Goal: Task Accomplishment & Management: Manage account settings

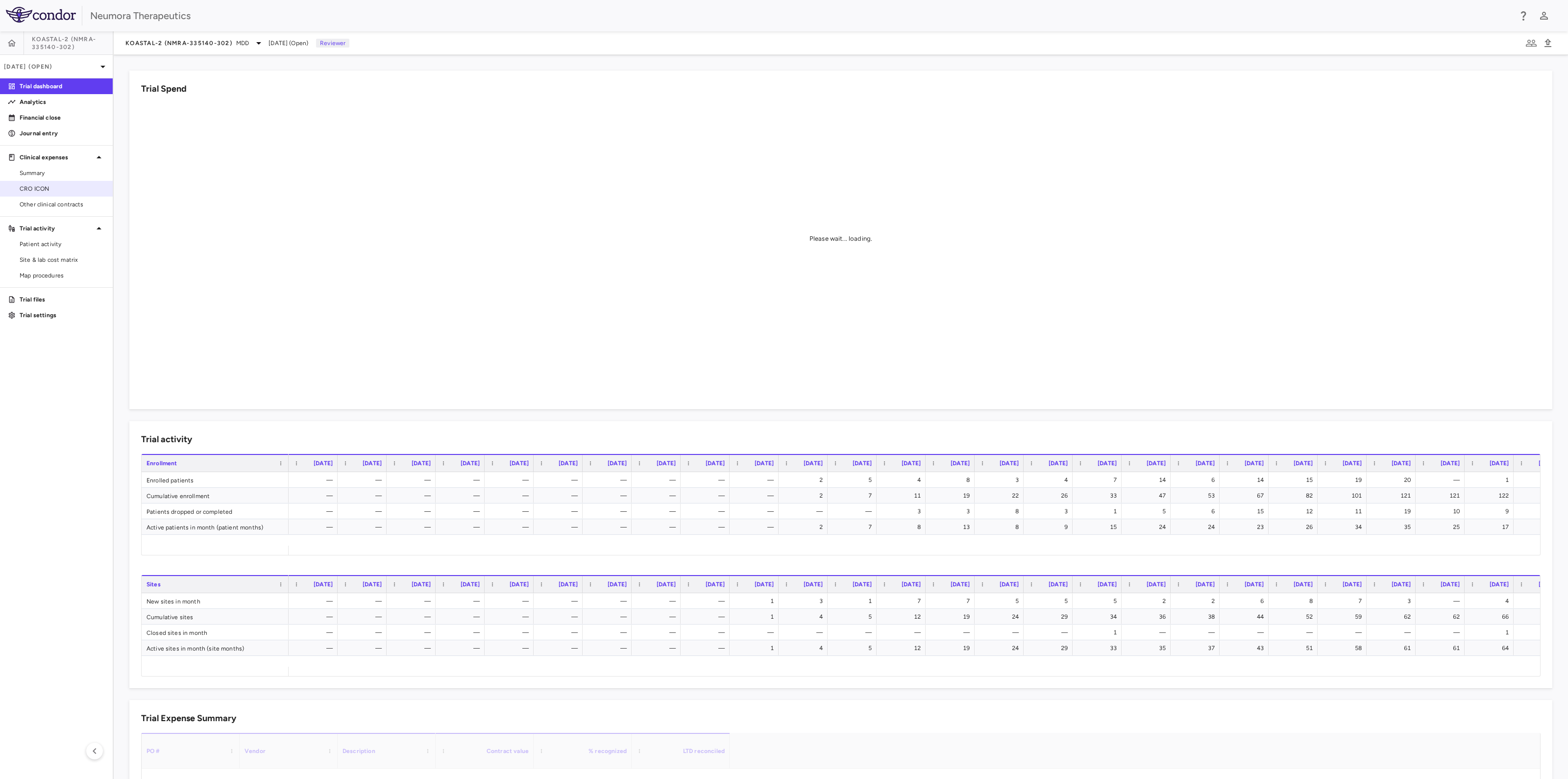
drag, startPoint x: 58, startPoint y: 188, endPoint x: 83, endPoint y: 193, distance: 25.5
click at [58, 188] on span "CRO ICON" at bounding box center [62, 189] width 86 height 9
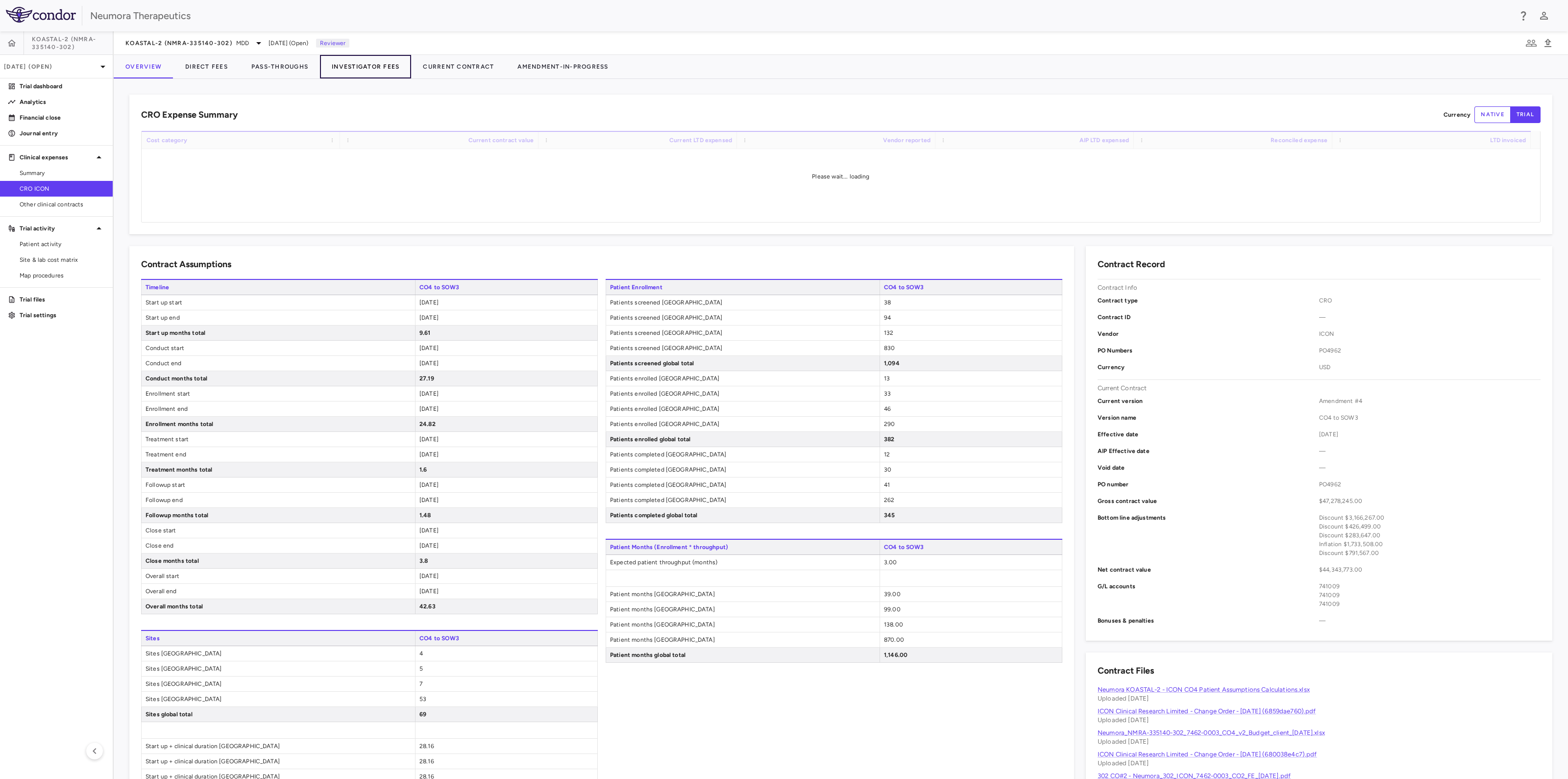
click at [381, 62] on button "Investigator Fees" at bounding box center [366, 66] width 91 height 23
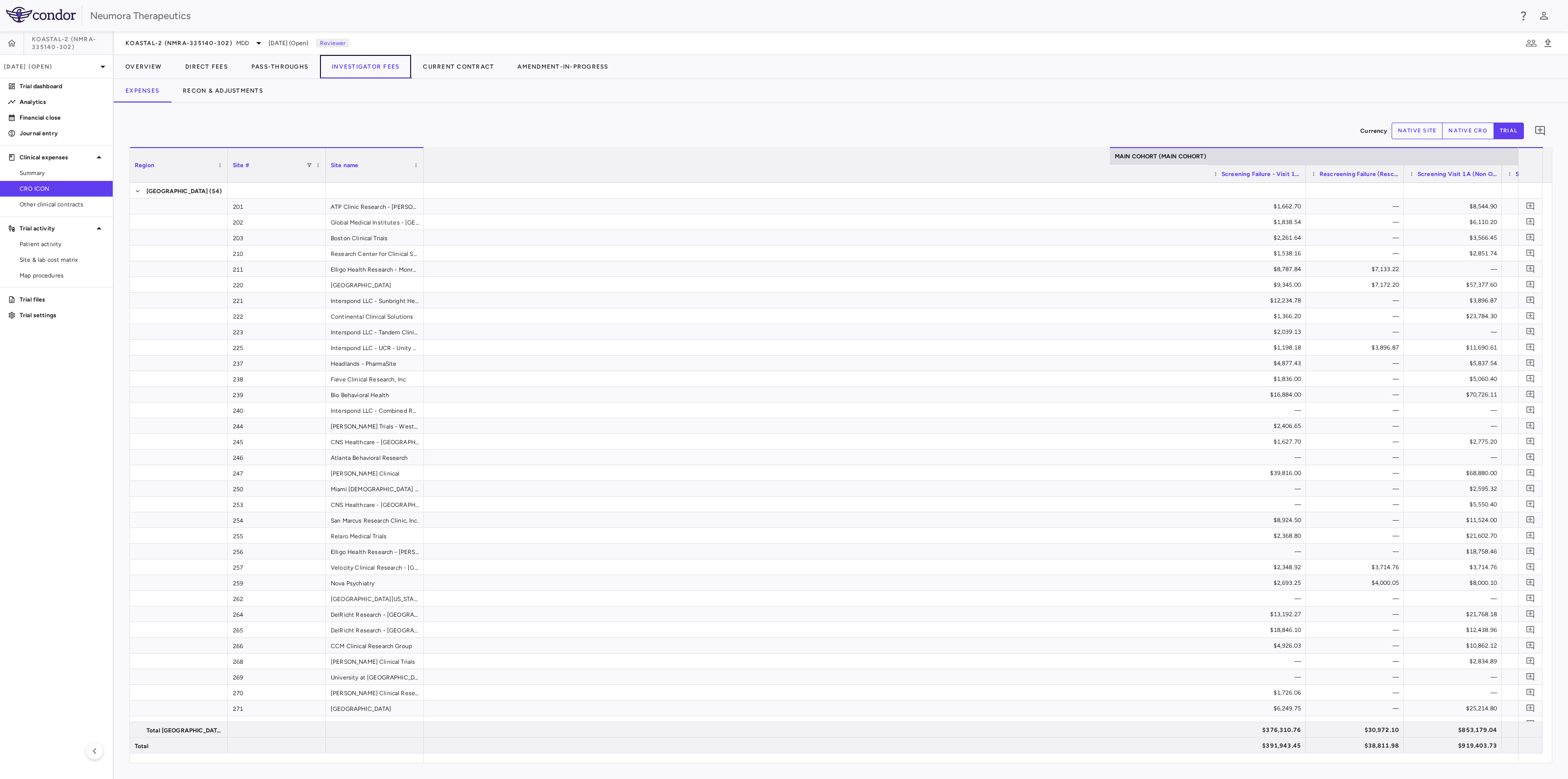
scroll to position [0, 958]
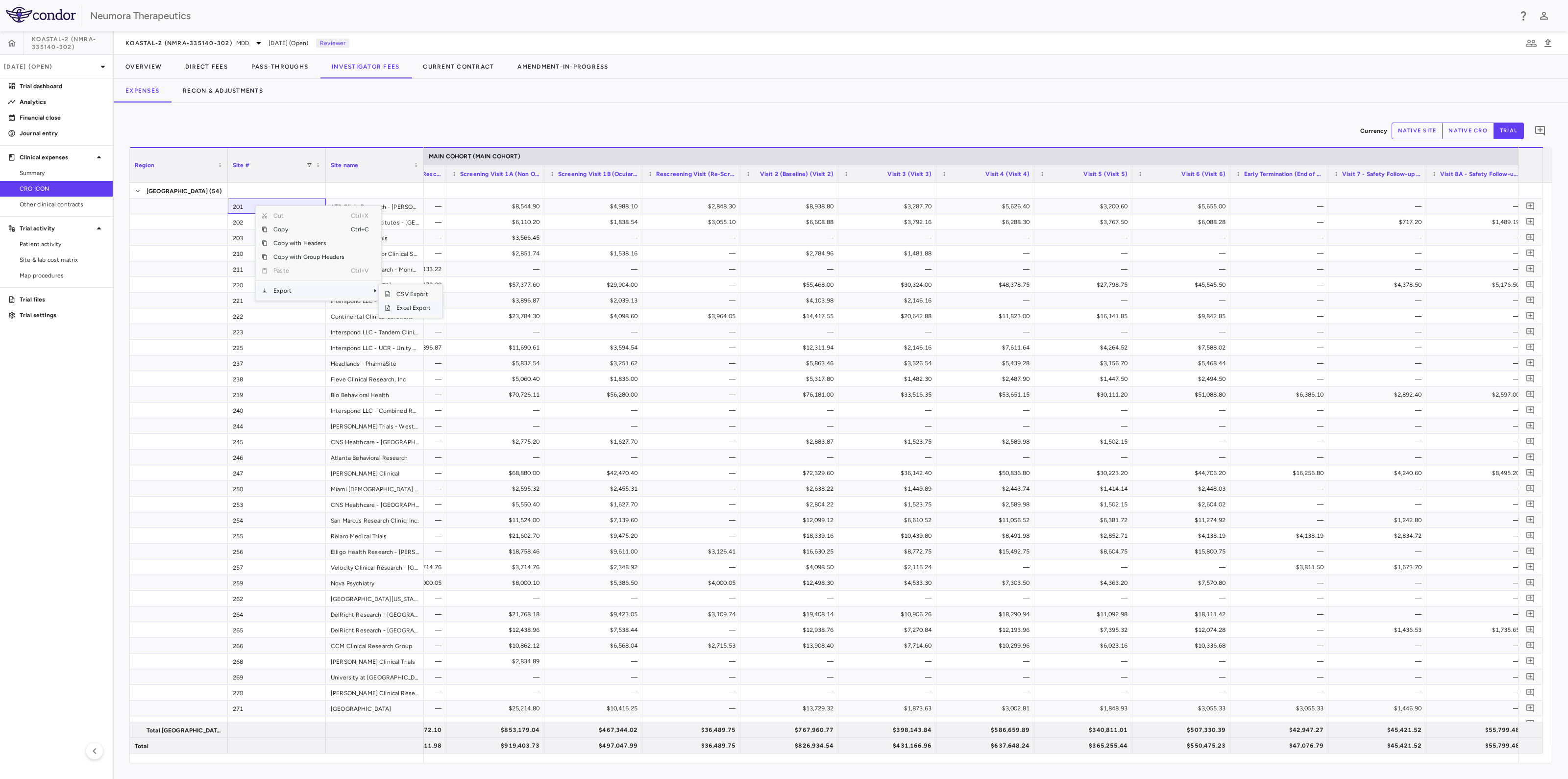
click at [409, 310] on span "Excel Export" at bounding box center [413, 308] width 46 height 13
click at [226, 94] on button "Recon & Adjustments" at bounding box center [223, 91] width 104 height 23
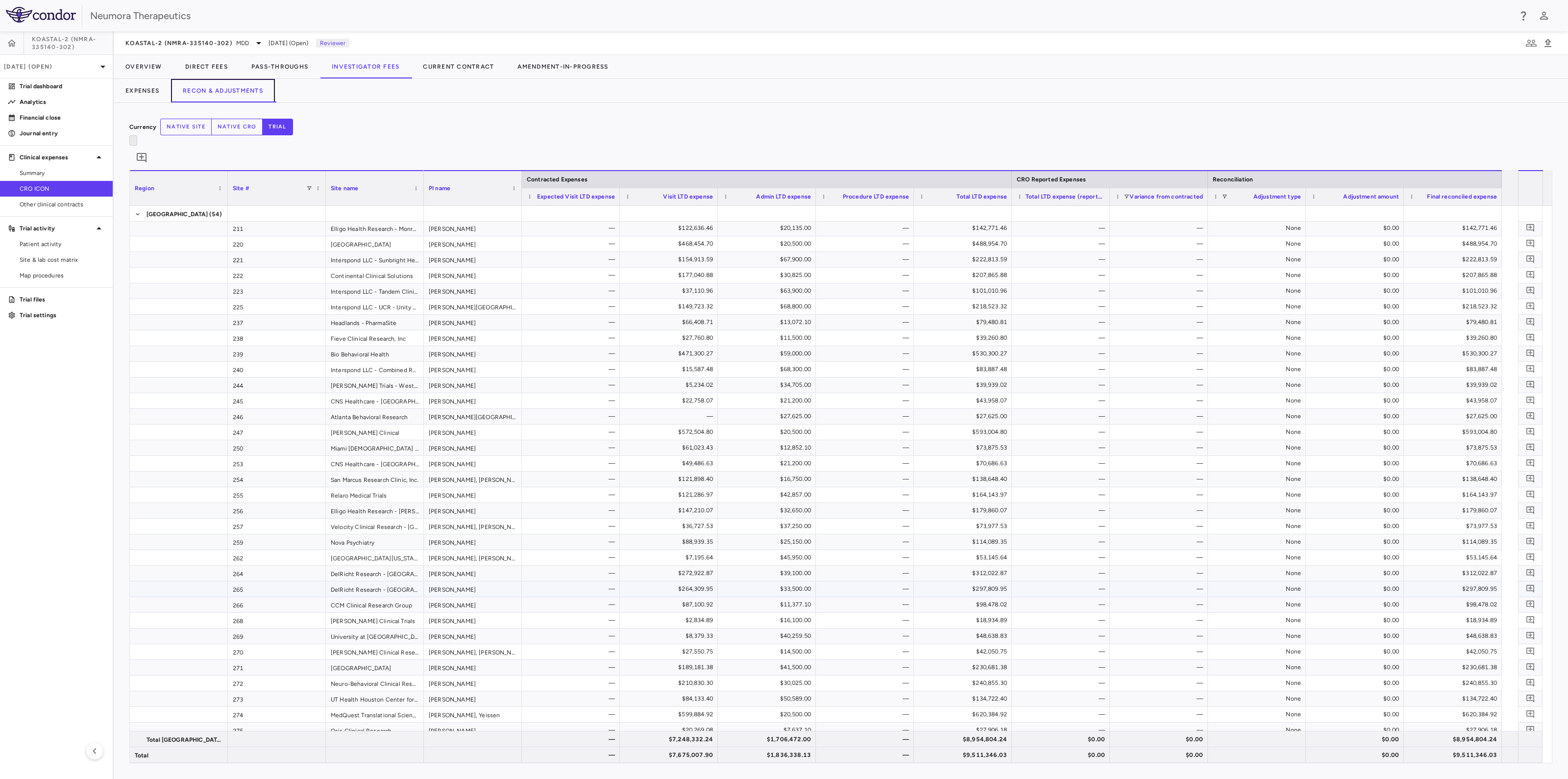
scroll to position [122, 0]
click at [459, 322] on span "Excel Export" at bounding box center [451, 329] width 46 height 13
click at [55, 242] on span "Patient activity" at bounding box center [62, 244] width 86 height 9
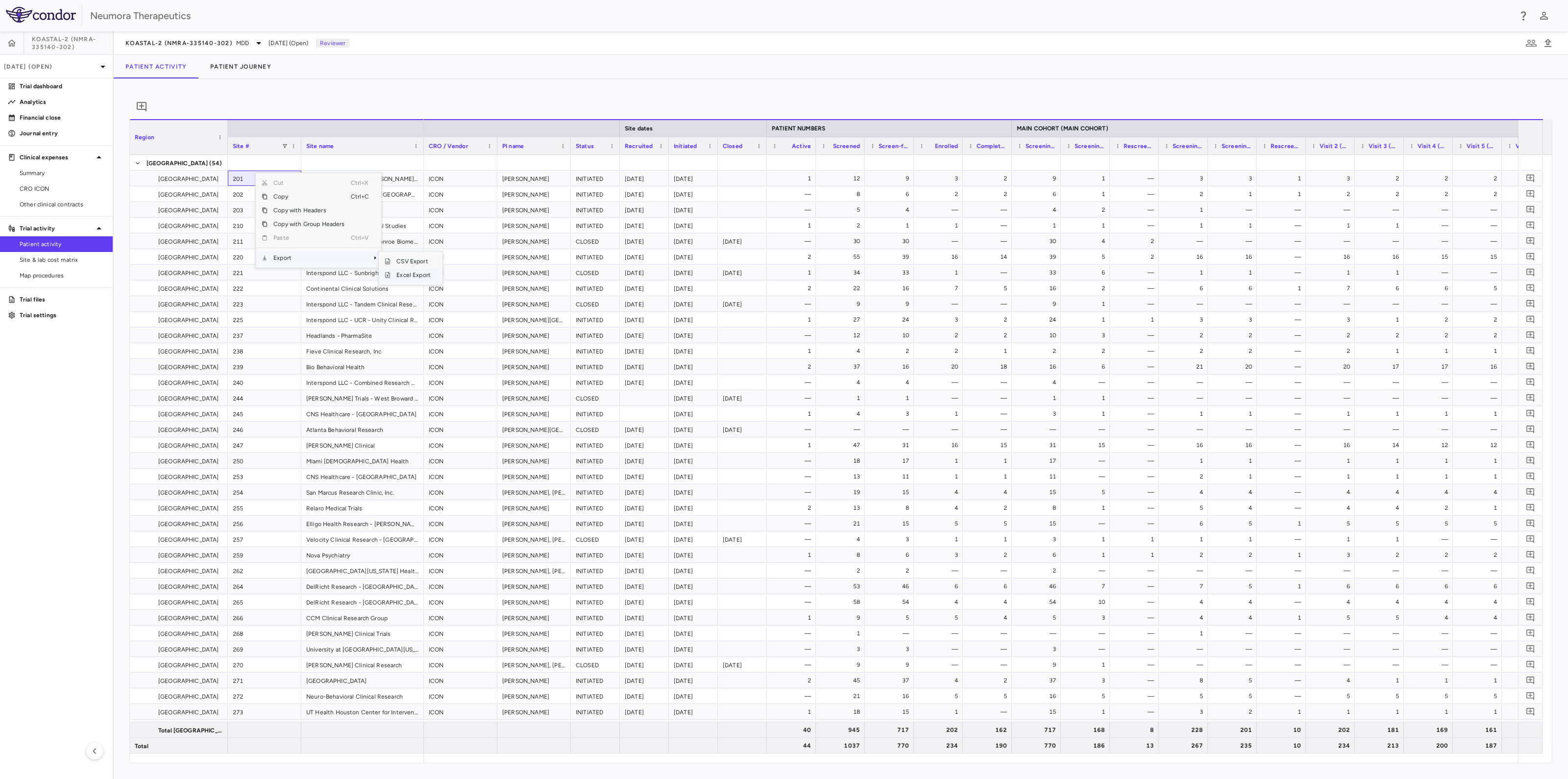
click at [407, 282] on span "Excel Export" at bounding box center [413, 275] width 46 height 13
drag, startPoint x: 60, startPoint y: 260, endPoint x: 70, endPoint y: 256, distance: 10.8
click at [60, 260] on span "Site & lab cost matrix" at bounding box center [62, 260] width 86 height 9
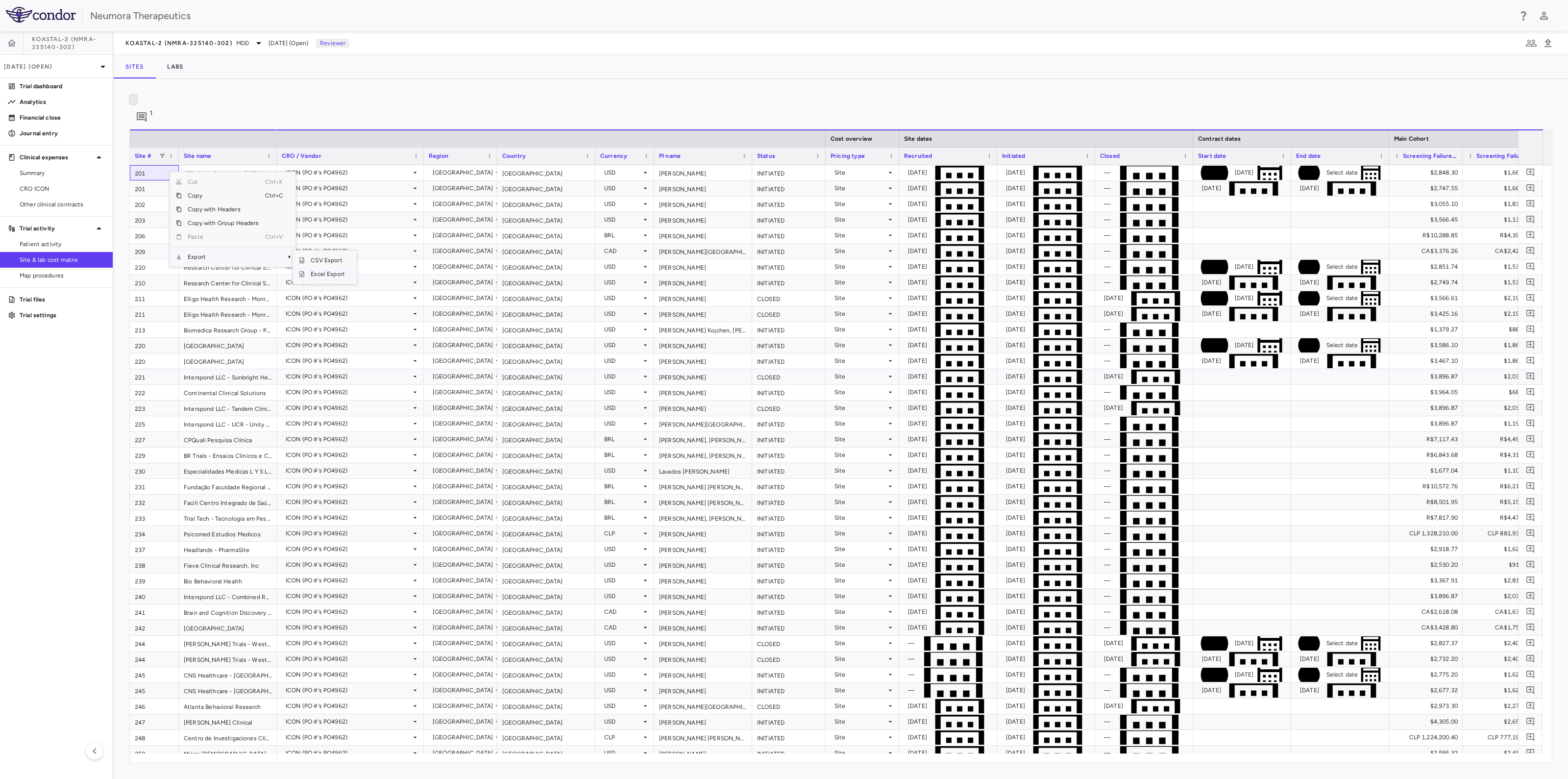
click at [318, 271] on span "Excel Export" at bounding box center [328, 274] width 46 height 13
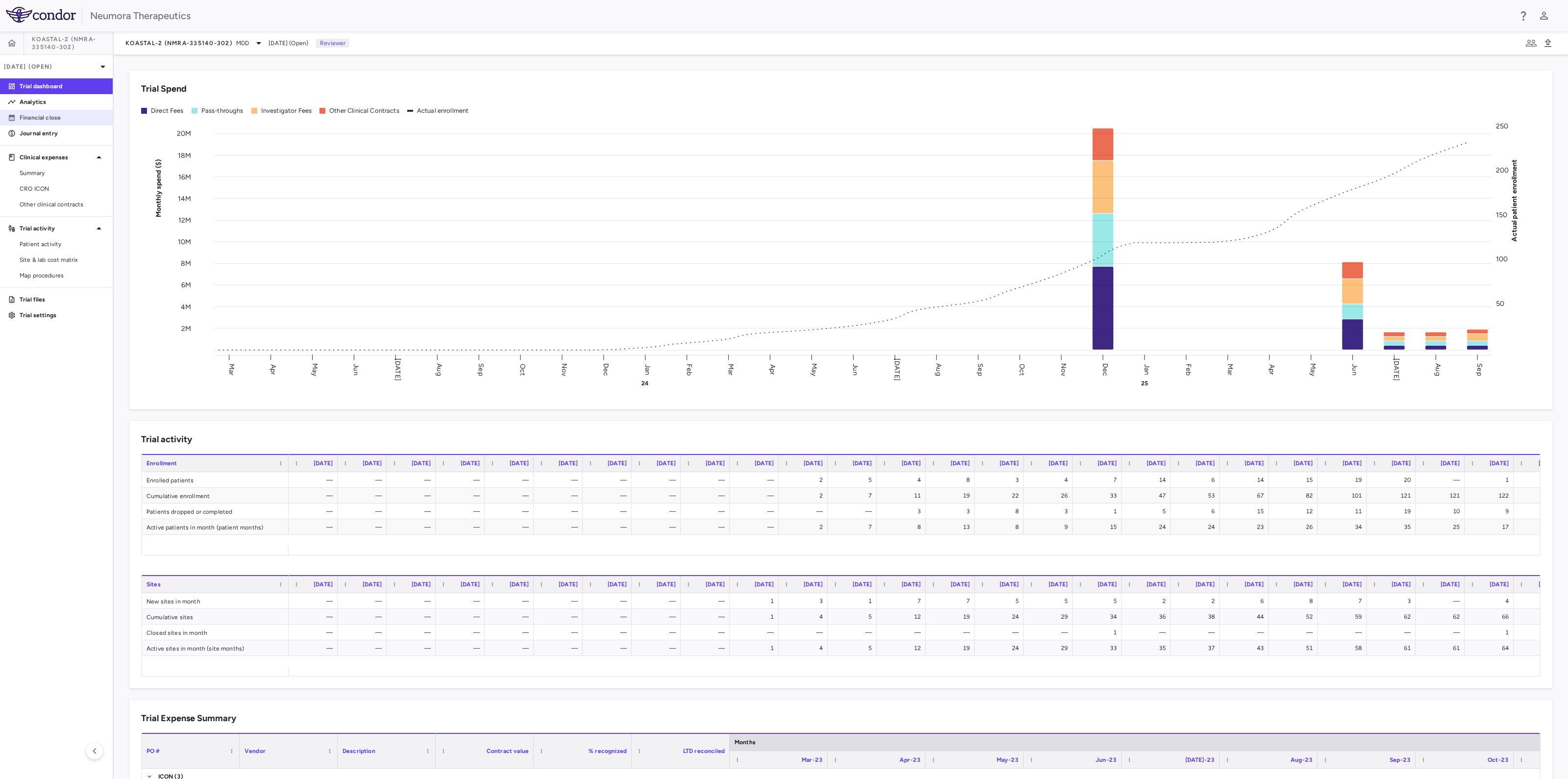
click at [47, 112] on link "Financial close" at bounding box center [56, 118] width 112 height 15
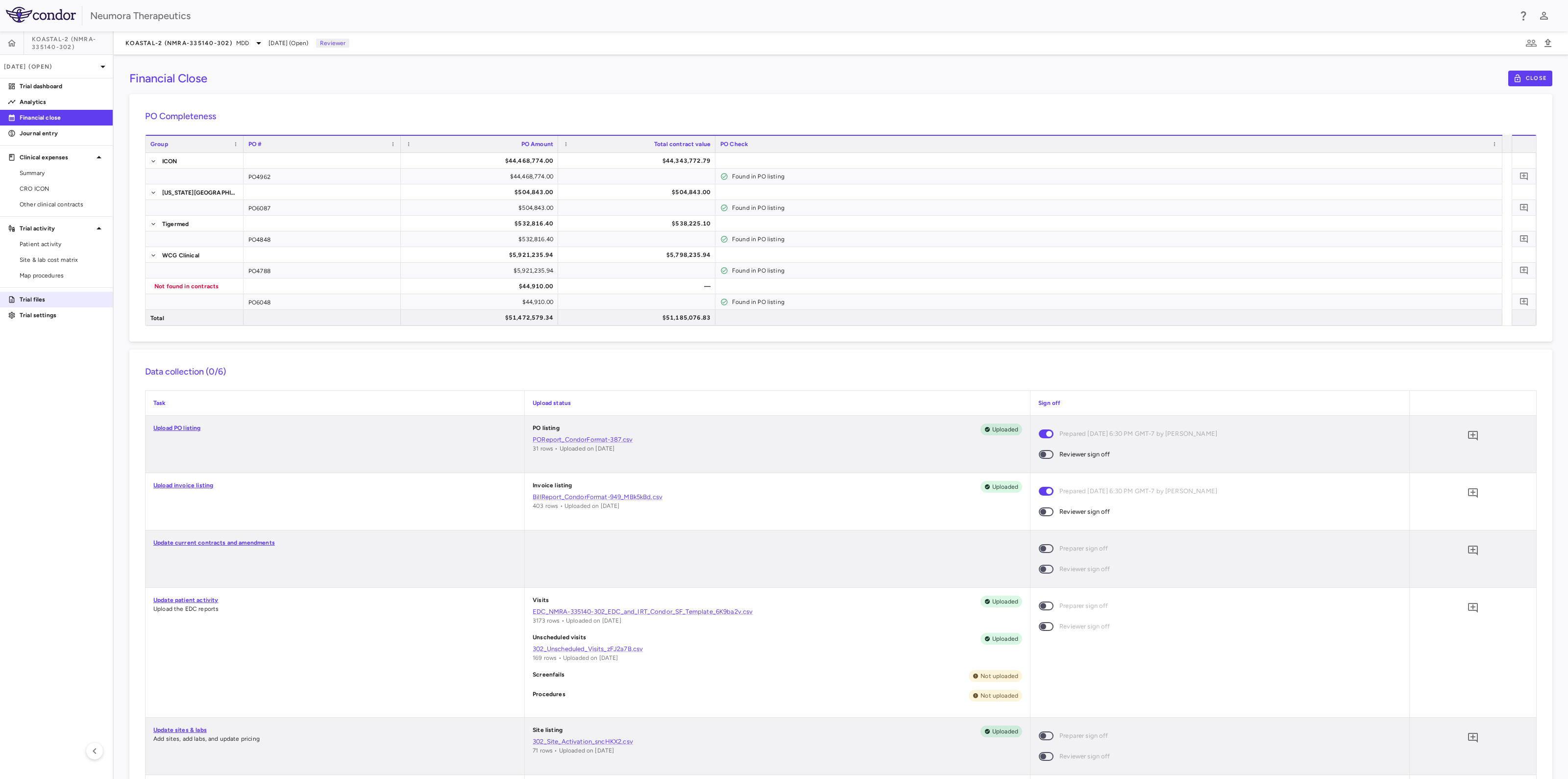
click at [29, 293] on link "Trial files" at bounding box center [56, 299] width 112 height 15
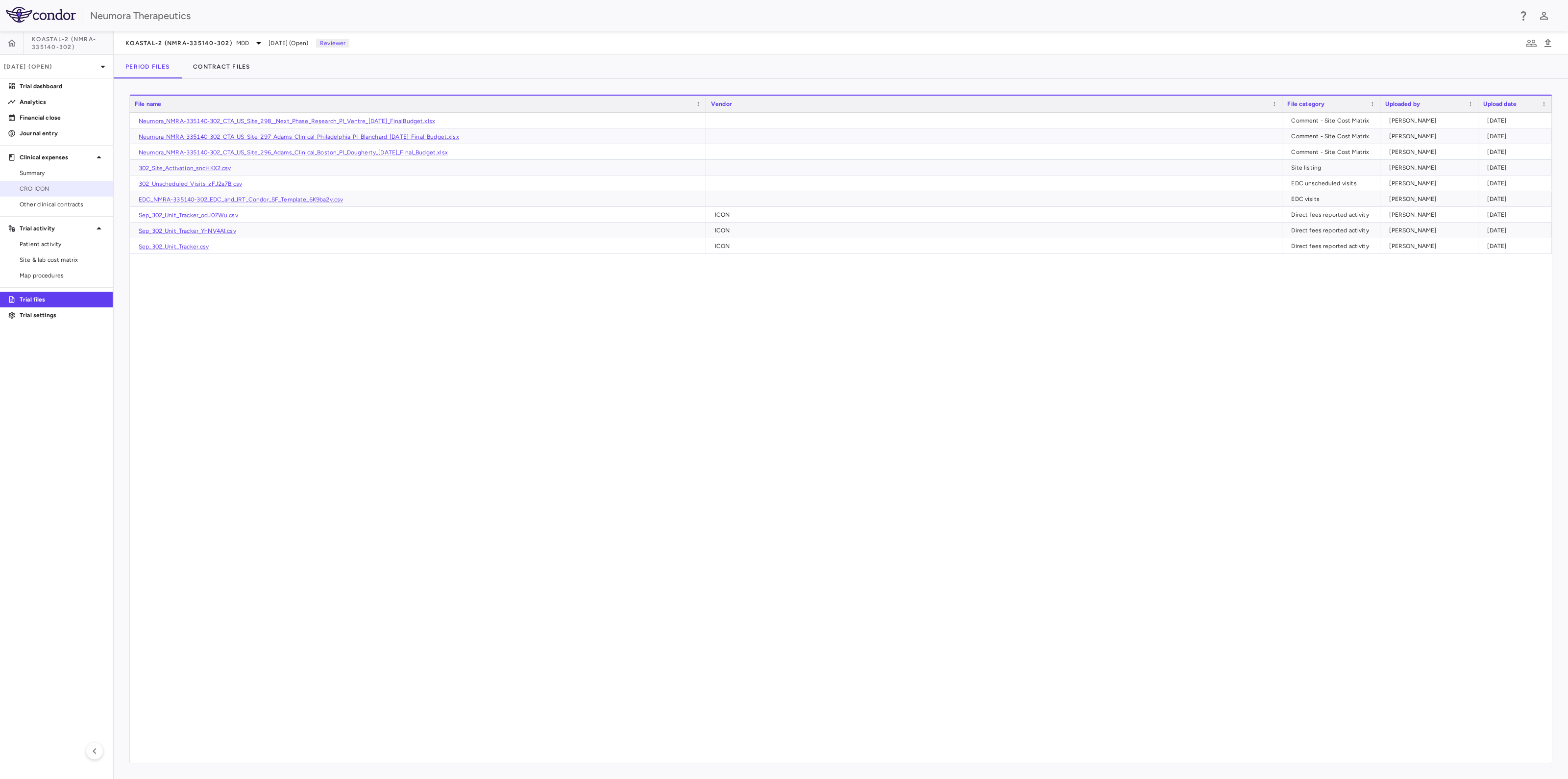
click at [39, 188] on span "CRO ICON" at bounding box center [62, 189] width 86 height 9
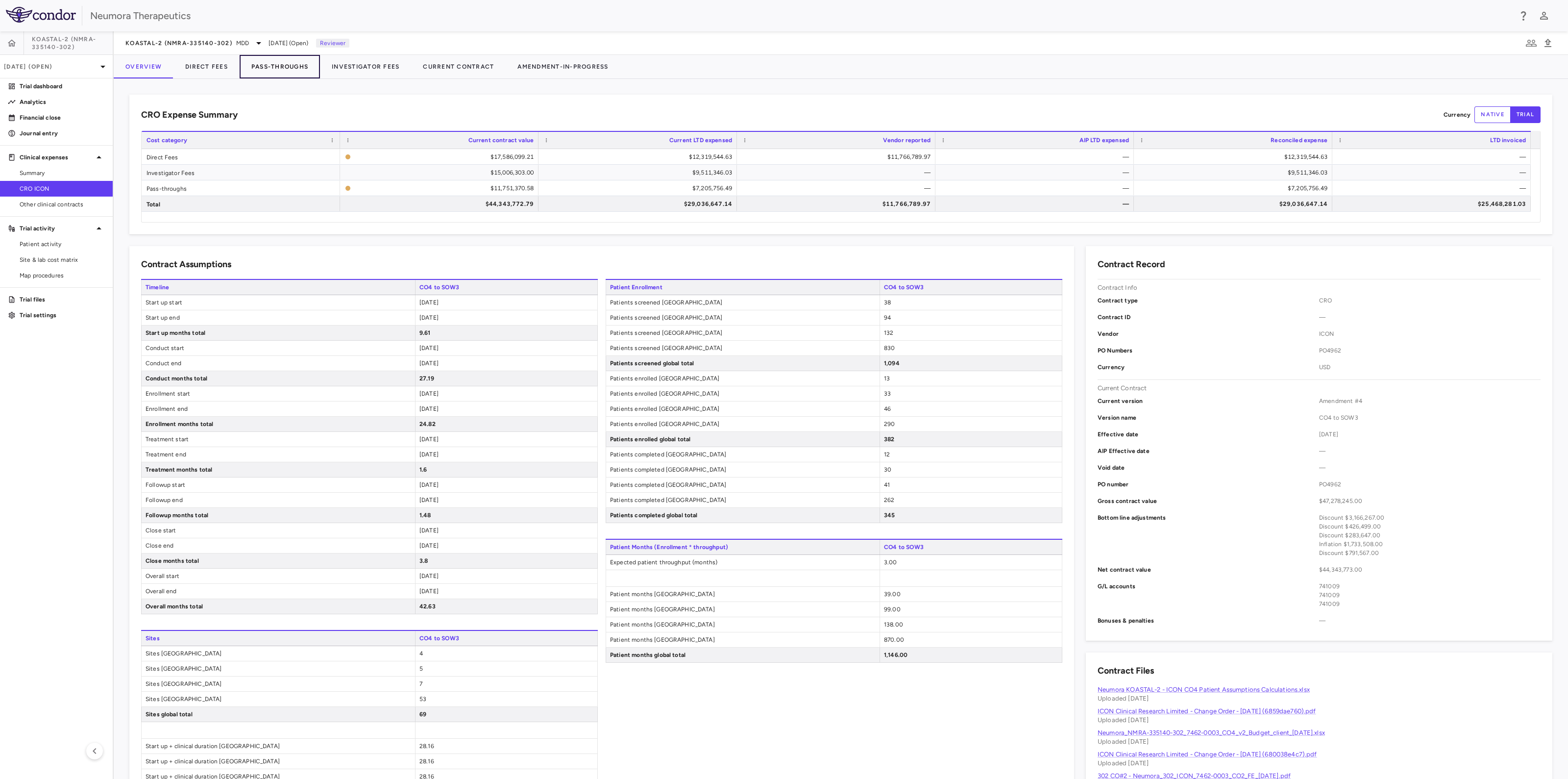
click at [287, 64] on button "Pass-Throughs" at bounding box center [280, 66] width 80 height 23
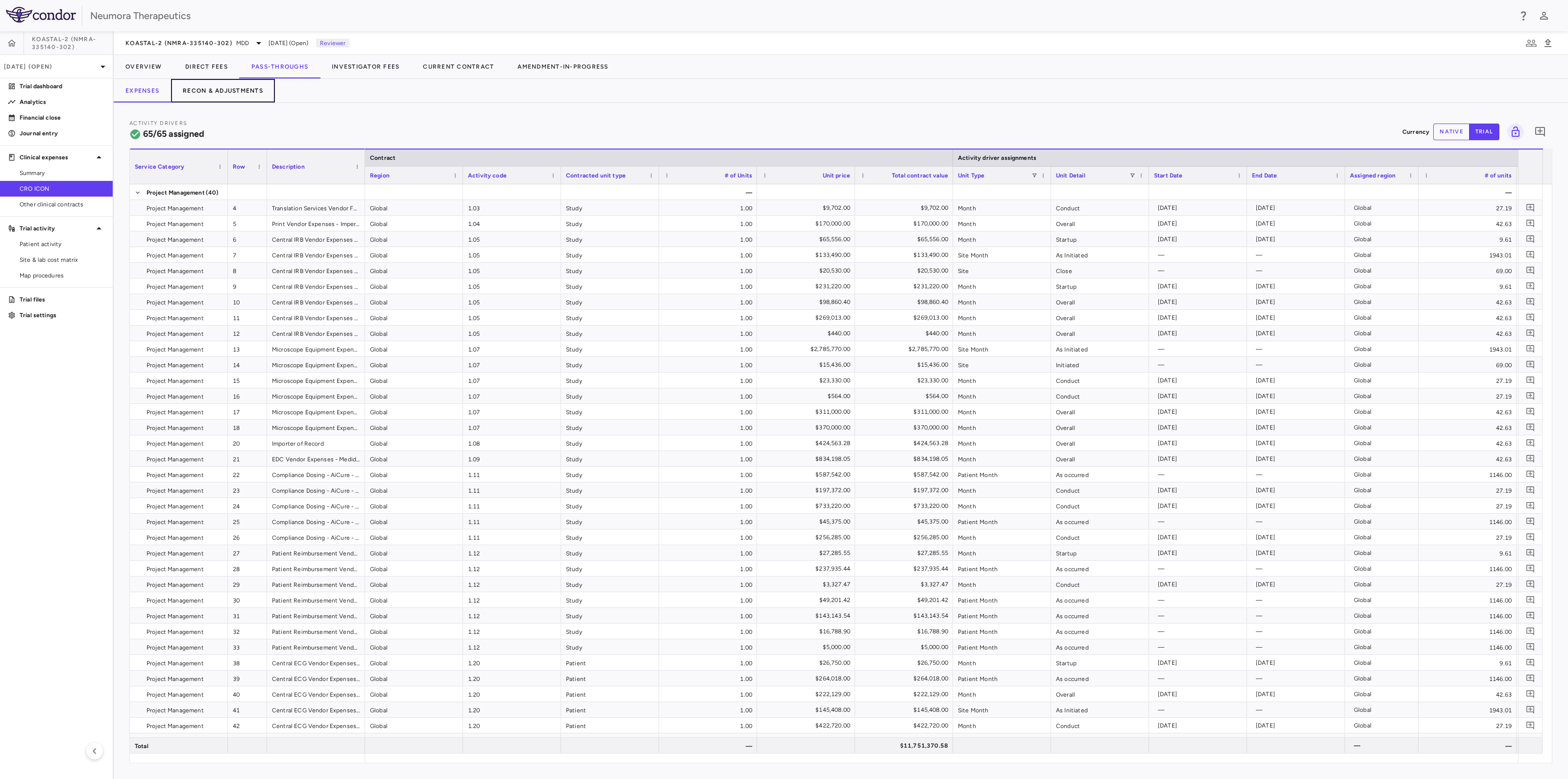
click at [226, 86] on button "Recon & Adjustments" at bounding box center [223, 91] width 104 height 23
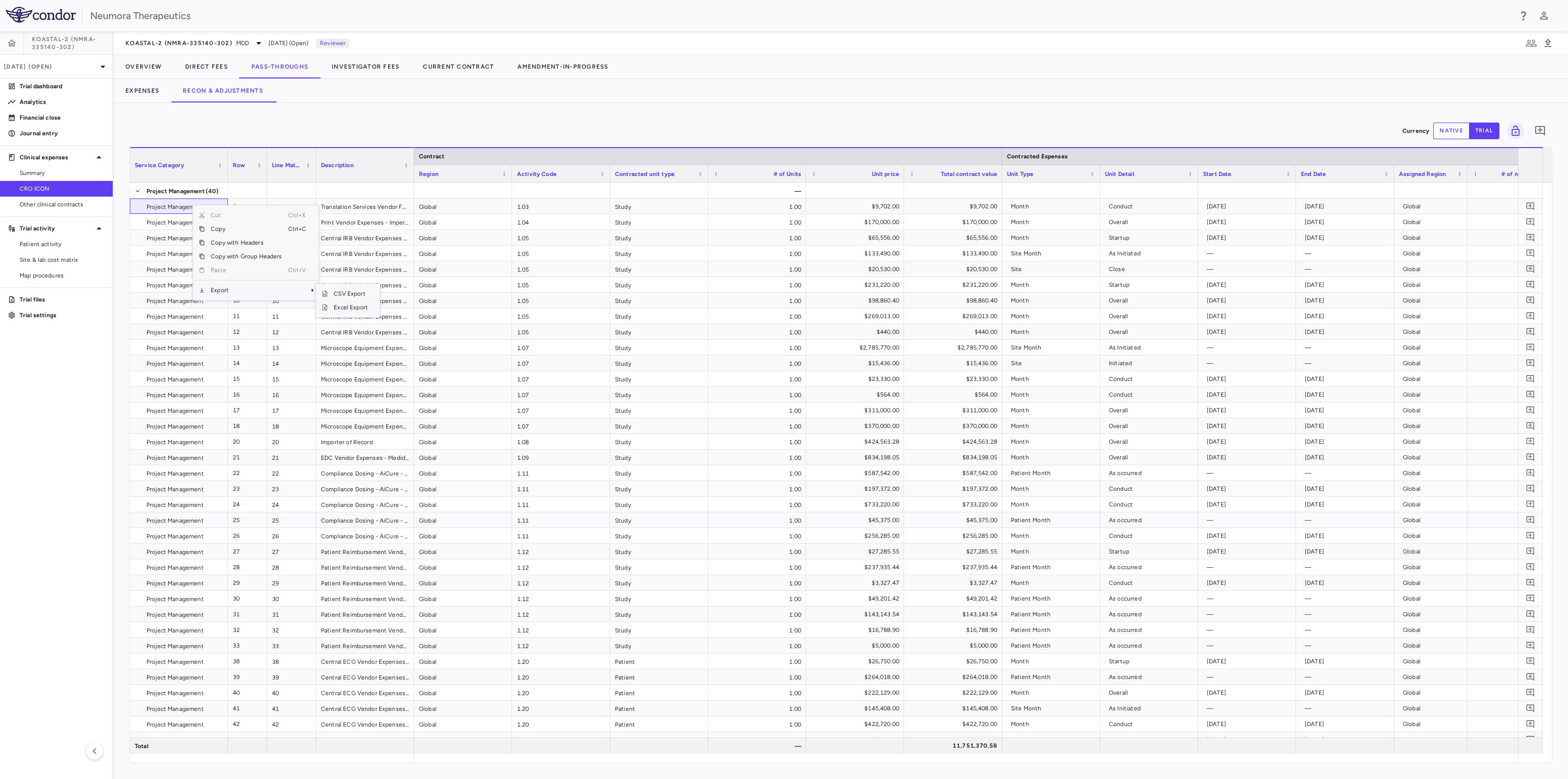
click at [342, 305] on span "Excel Export" at bounding box center [350, 307] width 46 height 13
click at [144, 60] on button "Overview" at bounding box center [143, 66] width 60 height 23
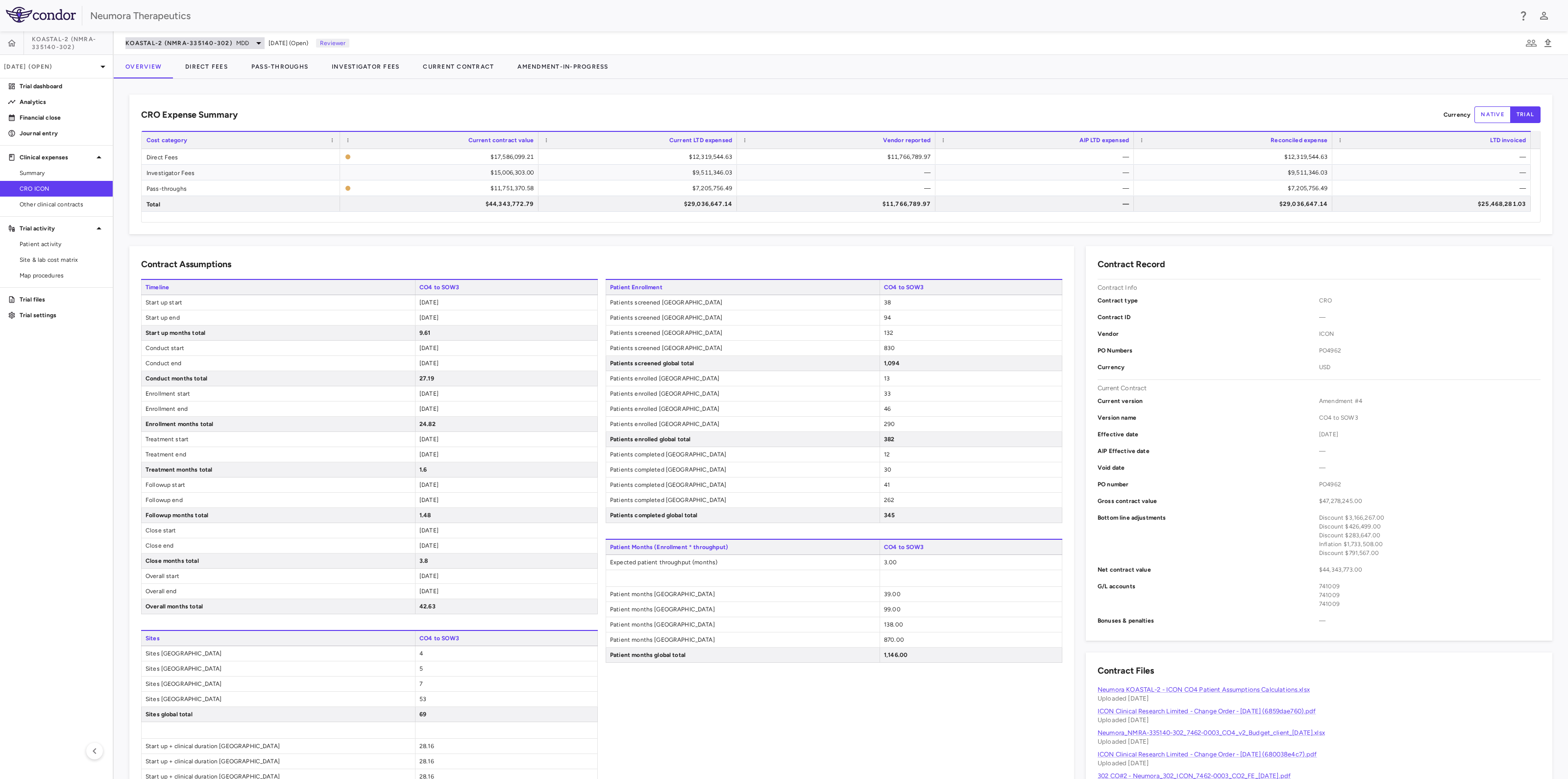
click at [208, 39] on span "KOASTAL-2 (NMRA-335140-302)" at bounding box center [179, 43] width 106 height 8
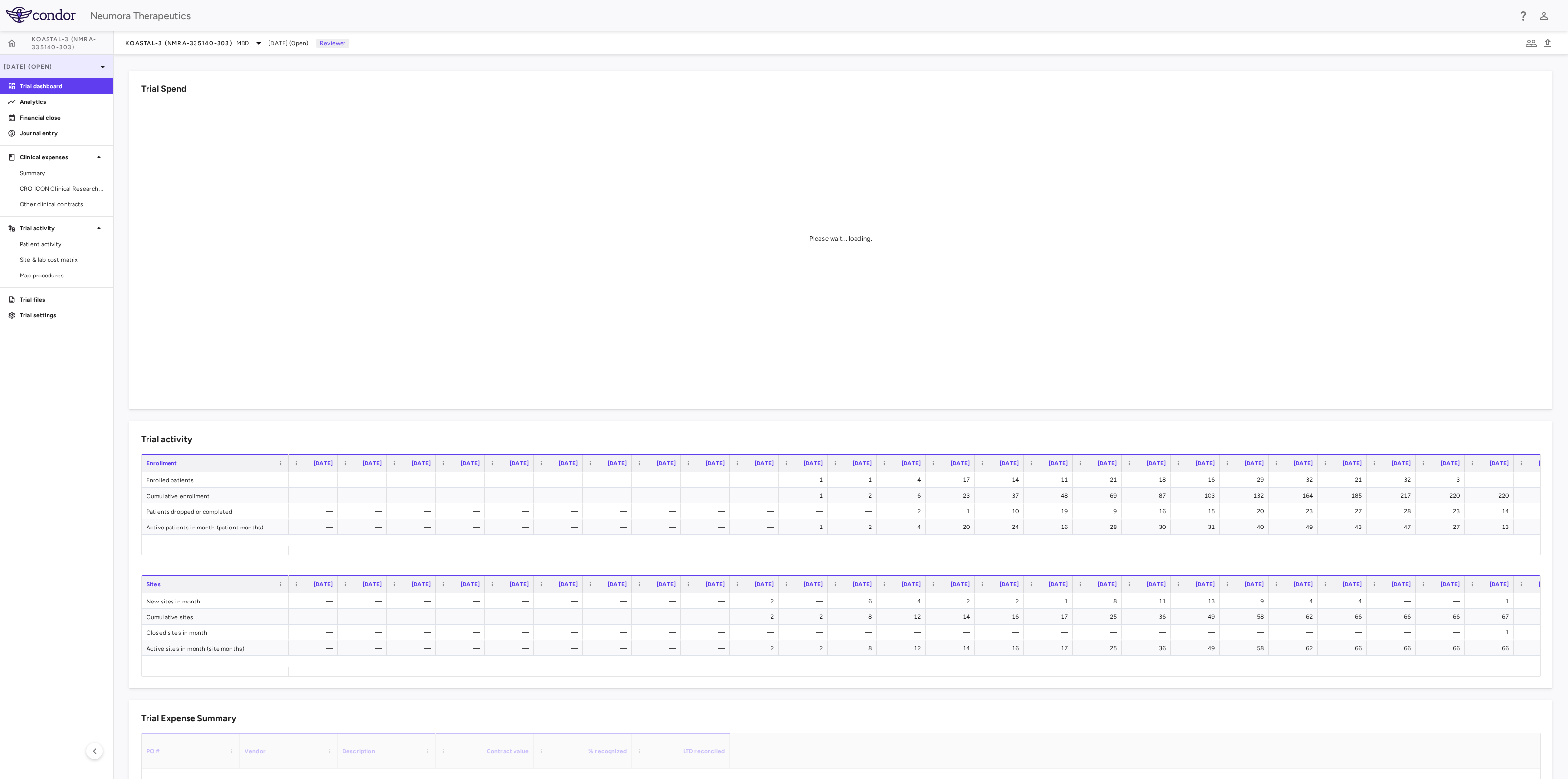
click at [42, 60] on div "Jun 2025 (Open)" at bounding box center [56, 66] width 112 height 23
click at [69, 188] on span "CRO ICON Clinical Research Limited" at bounding box center [62, 189] width 86 height 9
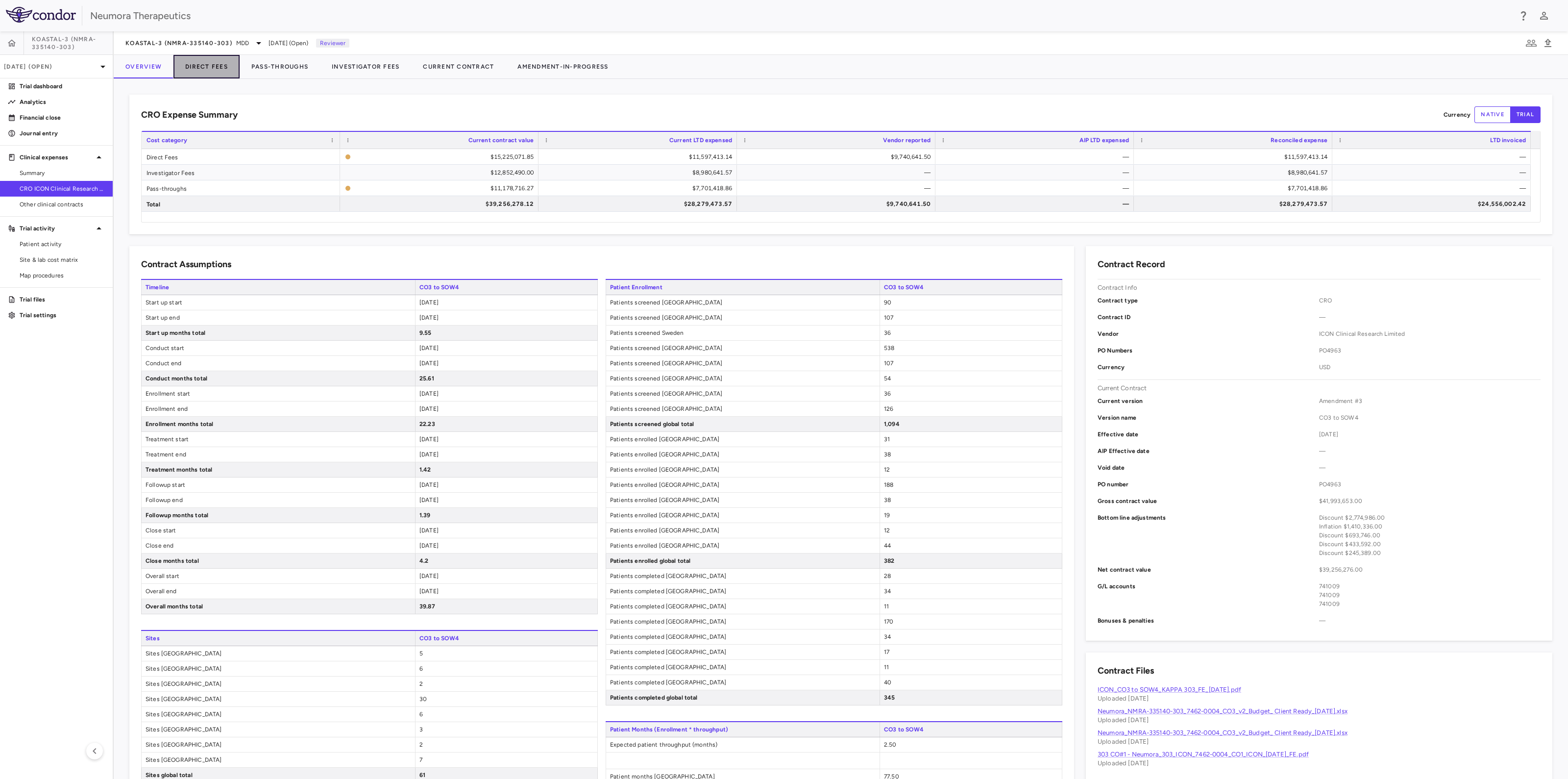
click at [210, 65] on button "Direct Fees" at bounding box center [206, 66] width 66 height 23
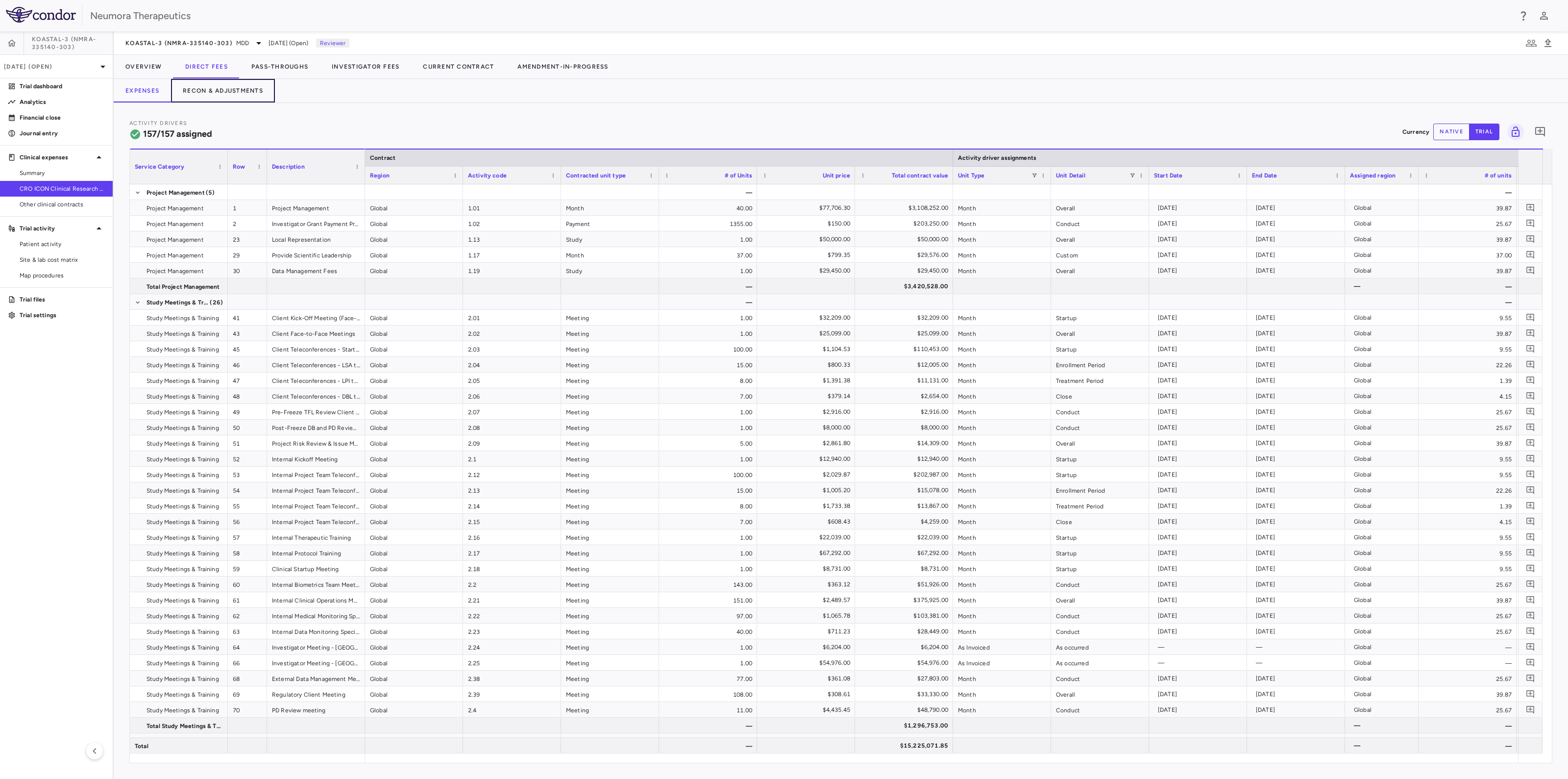
drag, startPoint x: 210, startPoint y: 91, endPoint x: 215, endPoint y: 111, distance: 20.6
click at [210, 90] on button "Recon & Adjustments" at bounding box center [223, 91] width 104 height 23
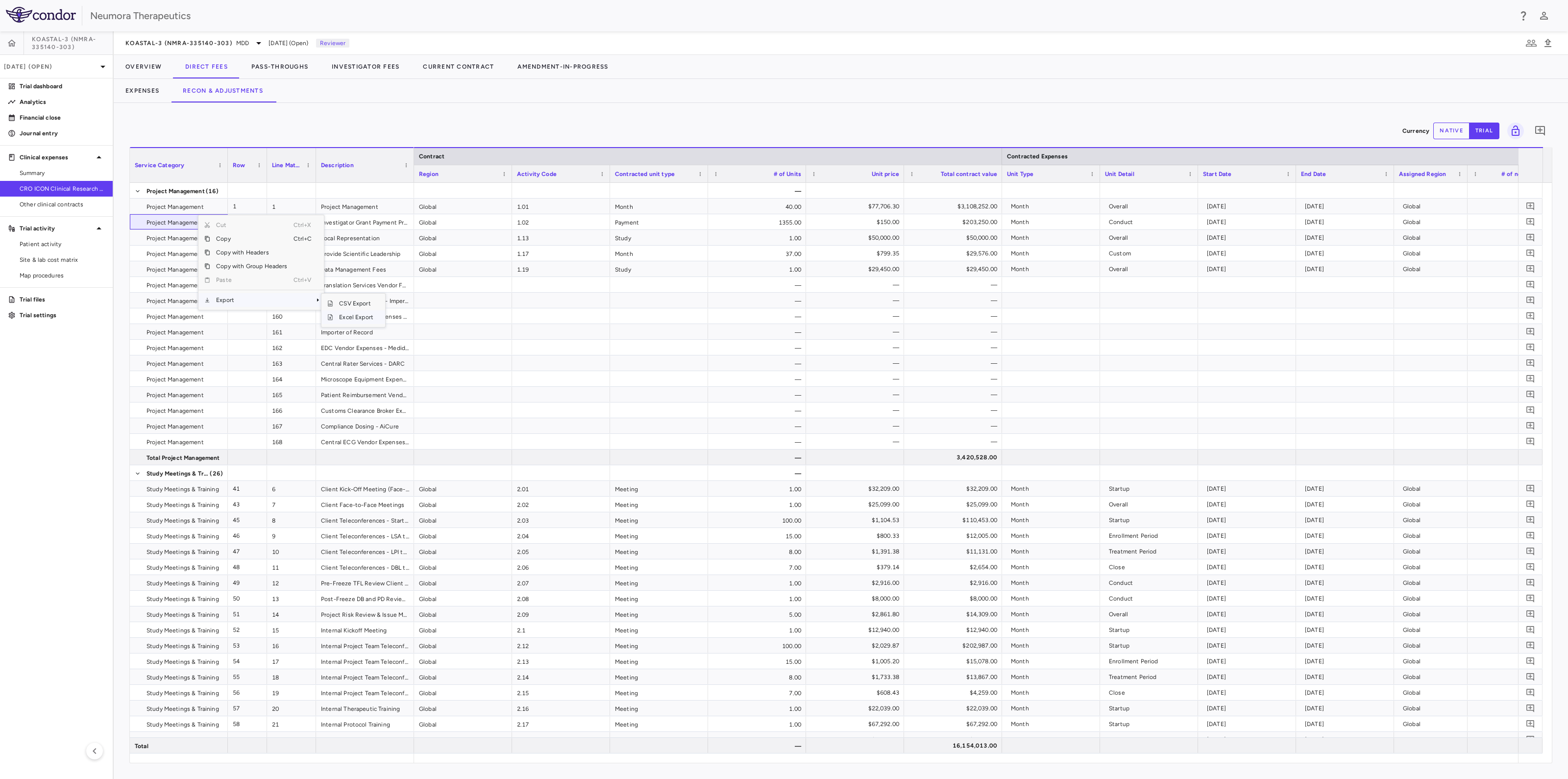
click at [344, 318] on span "Excel Export" at bounding box center [356, 317] width 46 height 13
click at [138, 67] on button "Overview" at bounding box center [143, 66] width 60 height 23
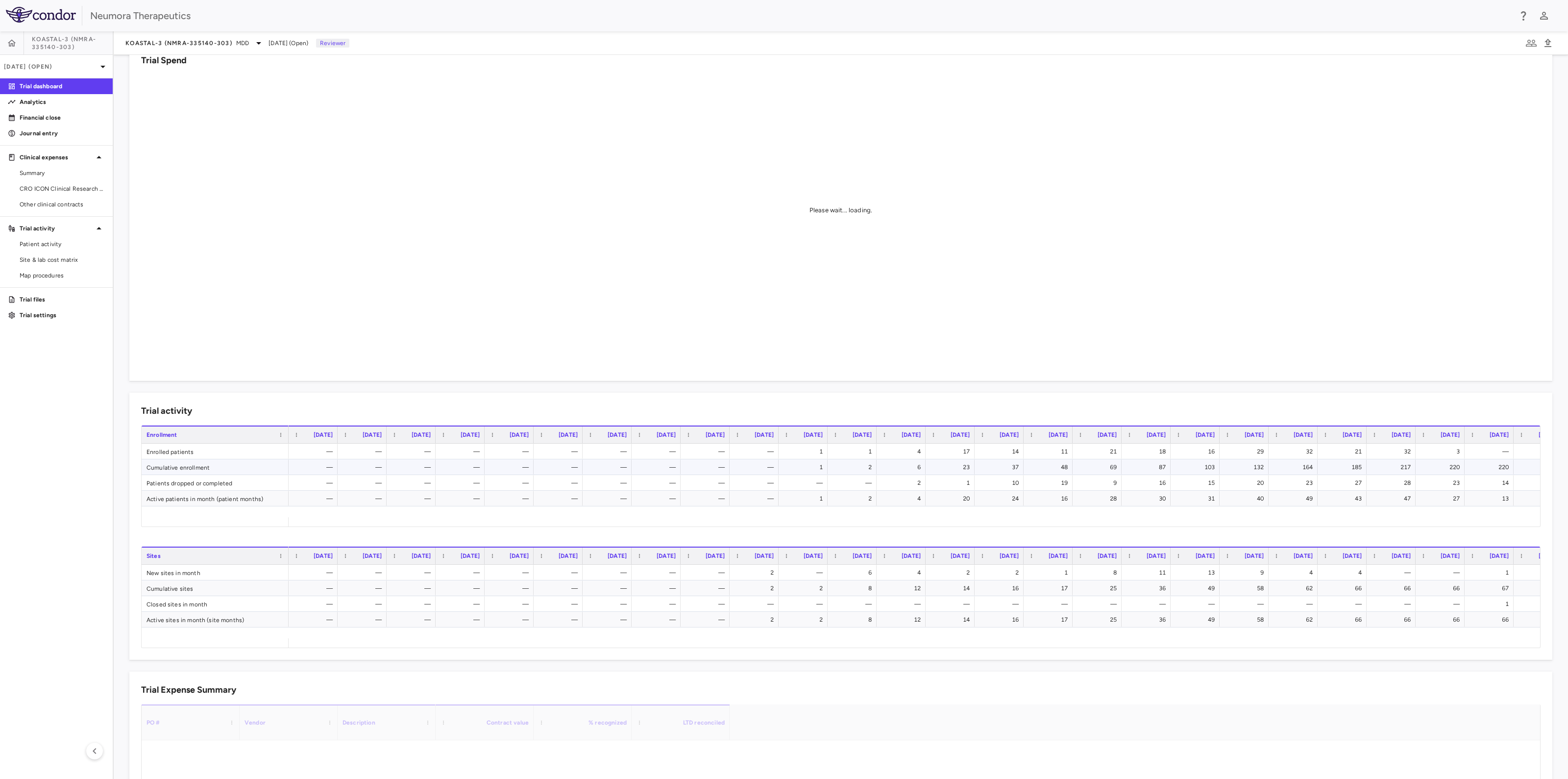
scroll to position [60, 0]
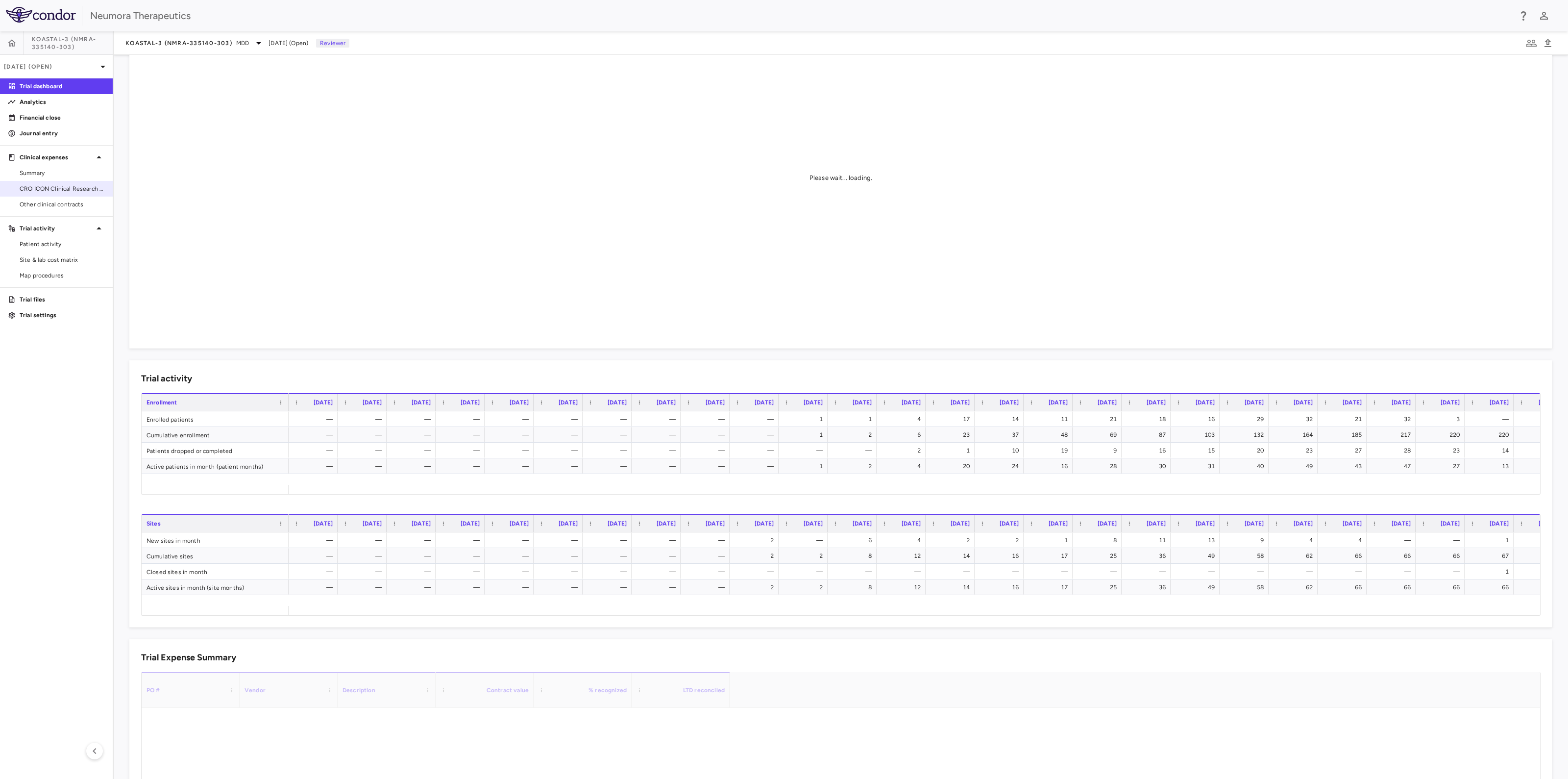
drag, startPoint x: 53, startPoint y: 186, endPoint x: 59, endPoint y: 186, distance: 6.0
click at [53, 186] on span "CRO ICON Clinical Research Limited" at bounding box center [62, 189] width 86 height 9
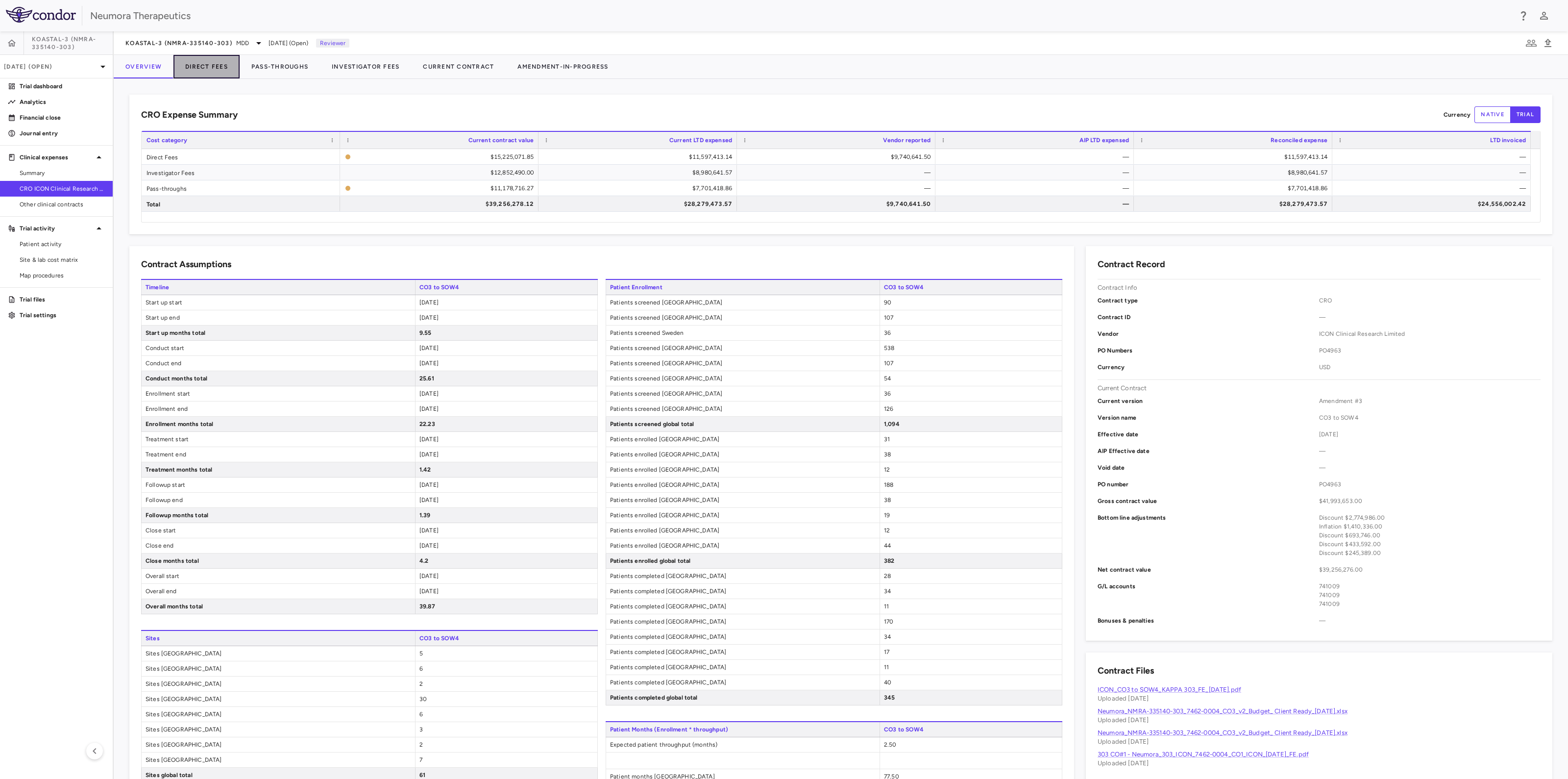
click at [205, 69] on button "Direct Fees" at bounding box center [206, 66] width 66 height 23
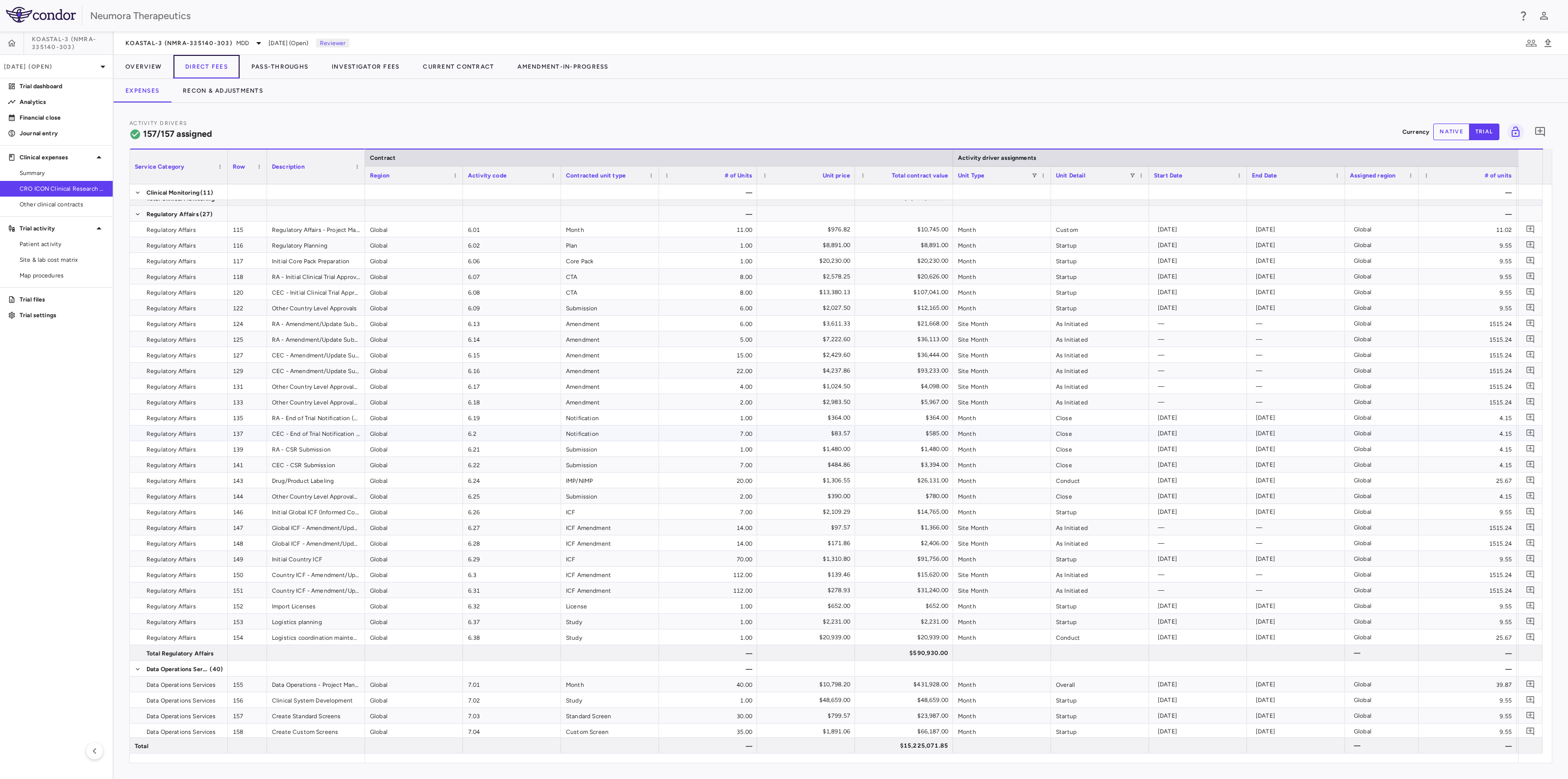
scroll to position [1286, 0]
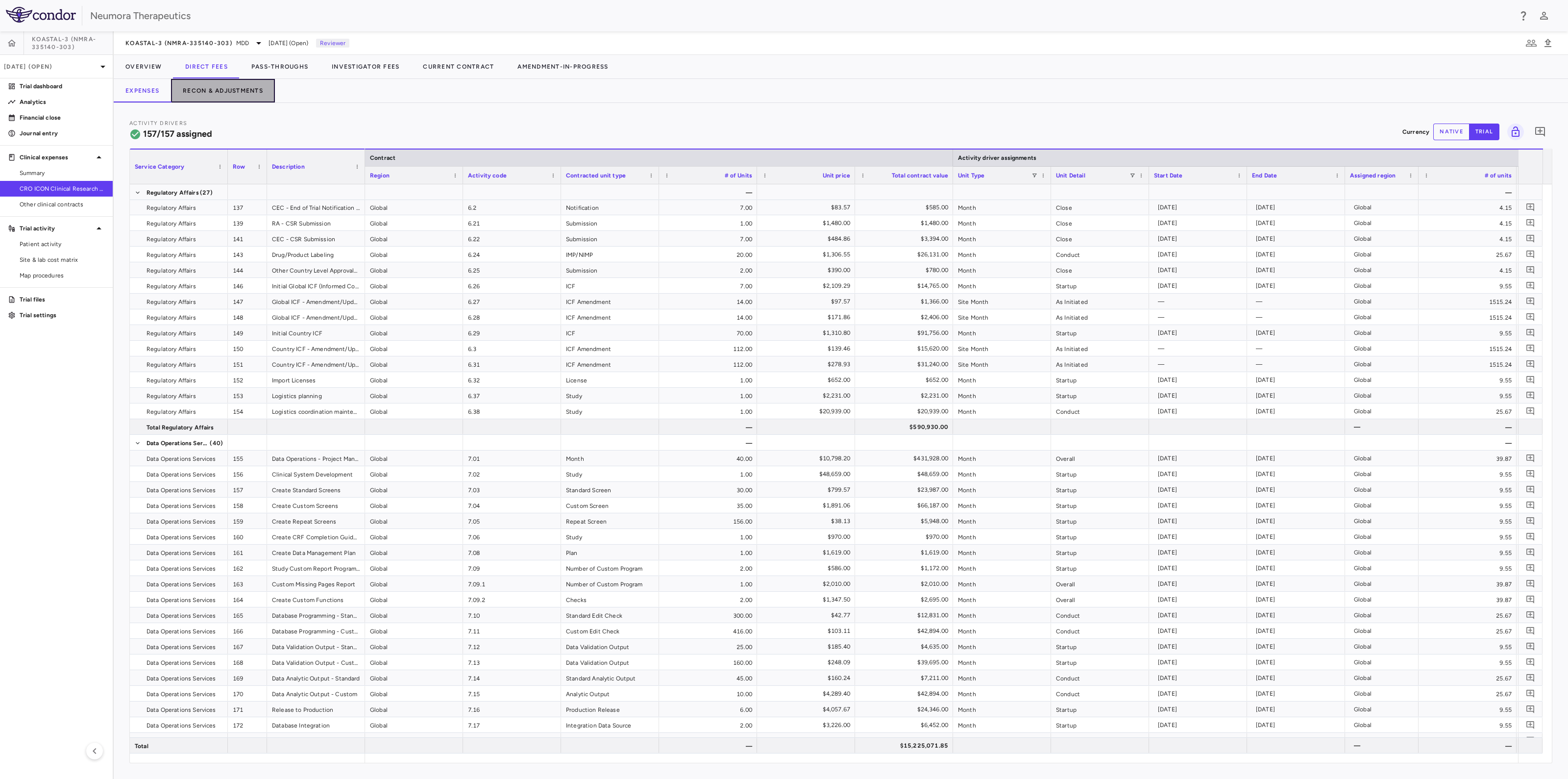
click at [220, 90] on button "Recon & Adjustments" at bounding box center [223, 91] width 104 height 23
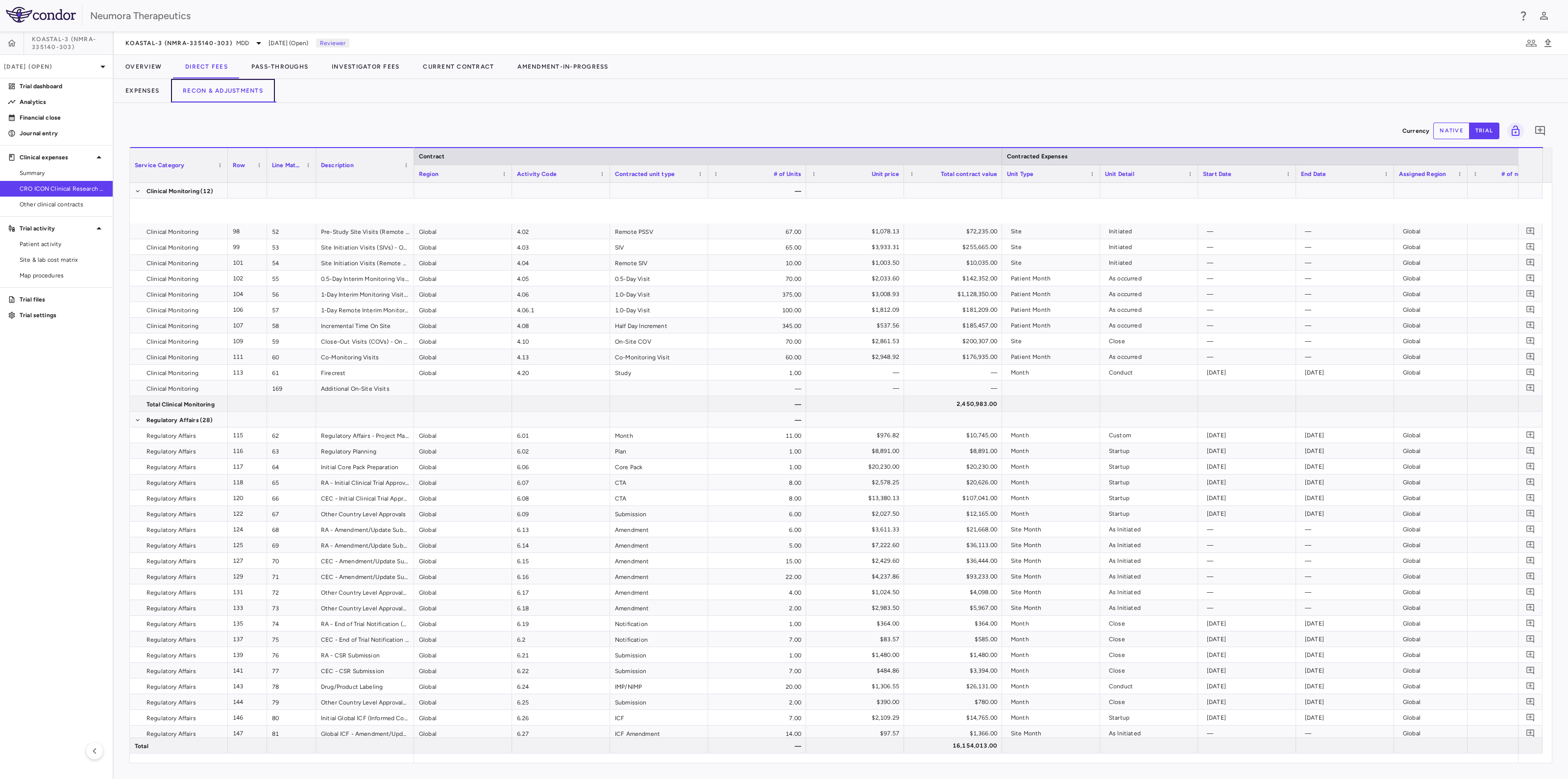
scroll to position [1348, 0]
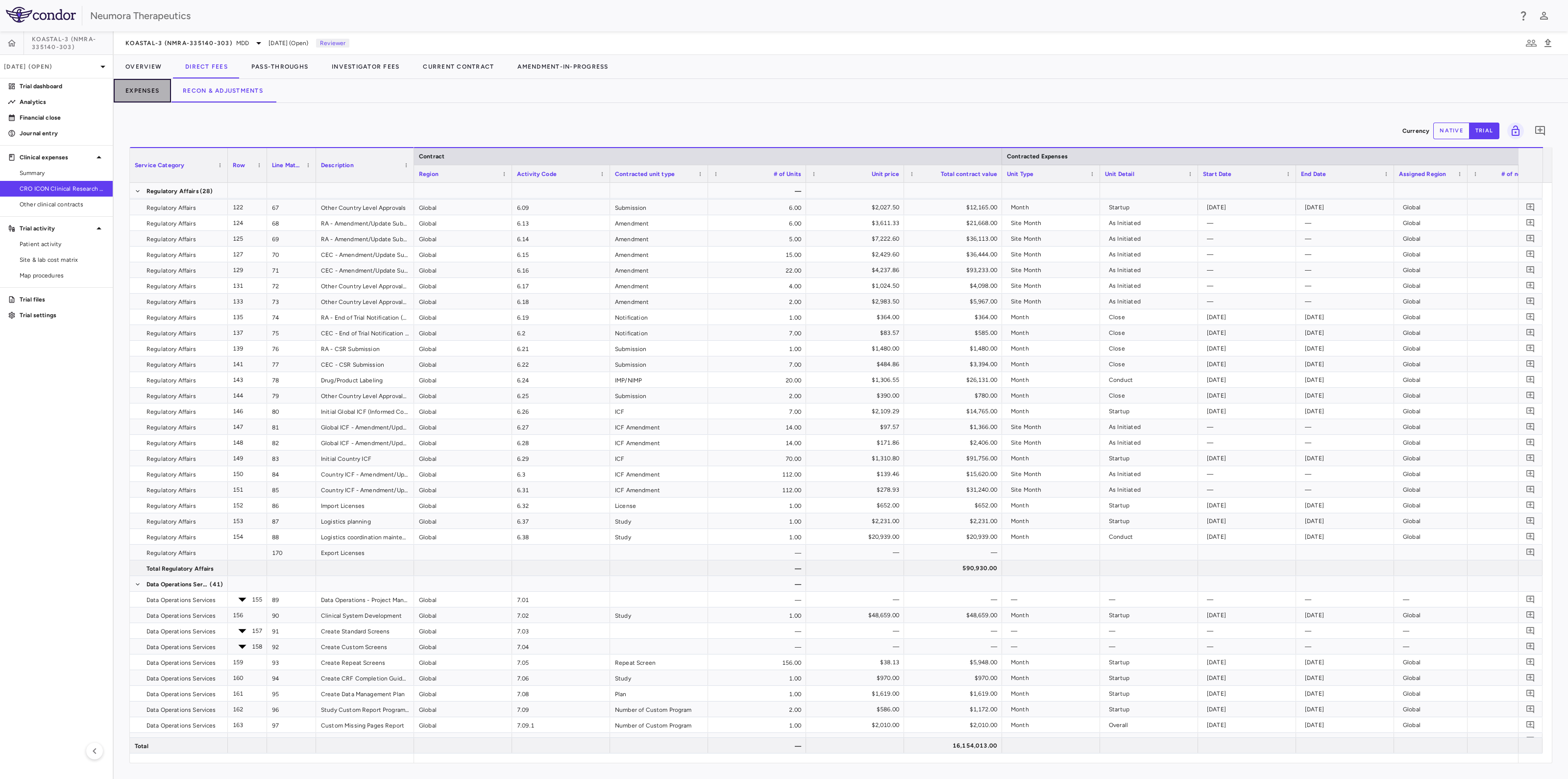
click at [132, 89] on button "Expenses" at bounding box center [143, 91] width 57 height 23
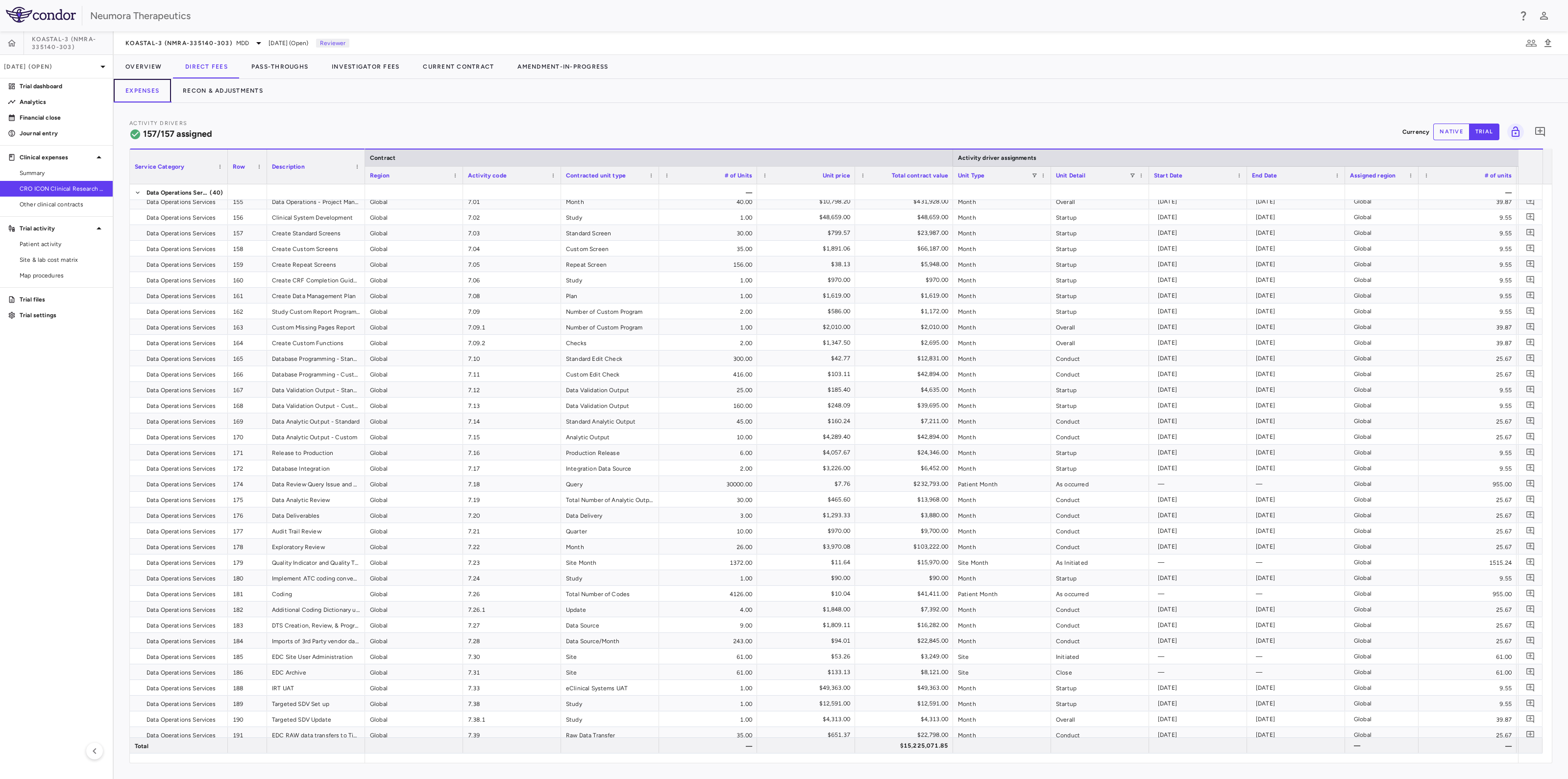
scroll to position [1519, 0]
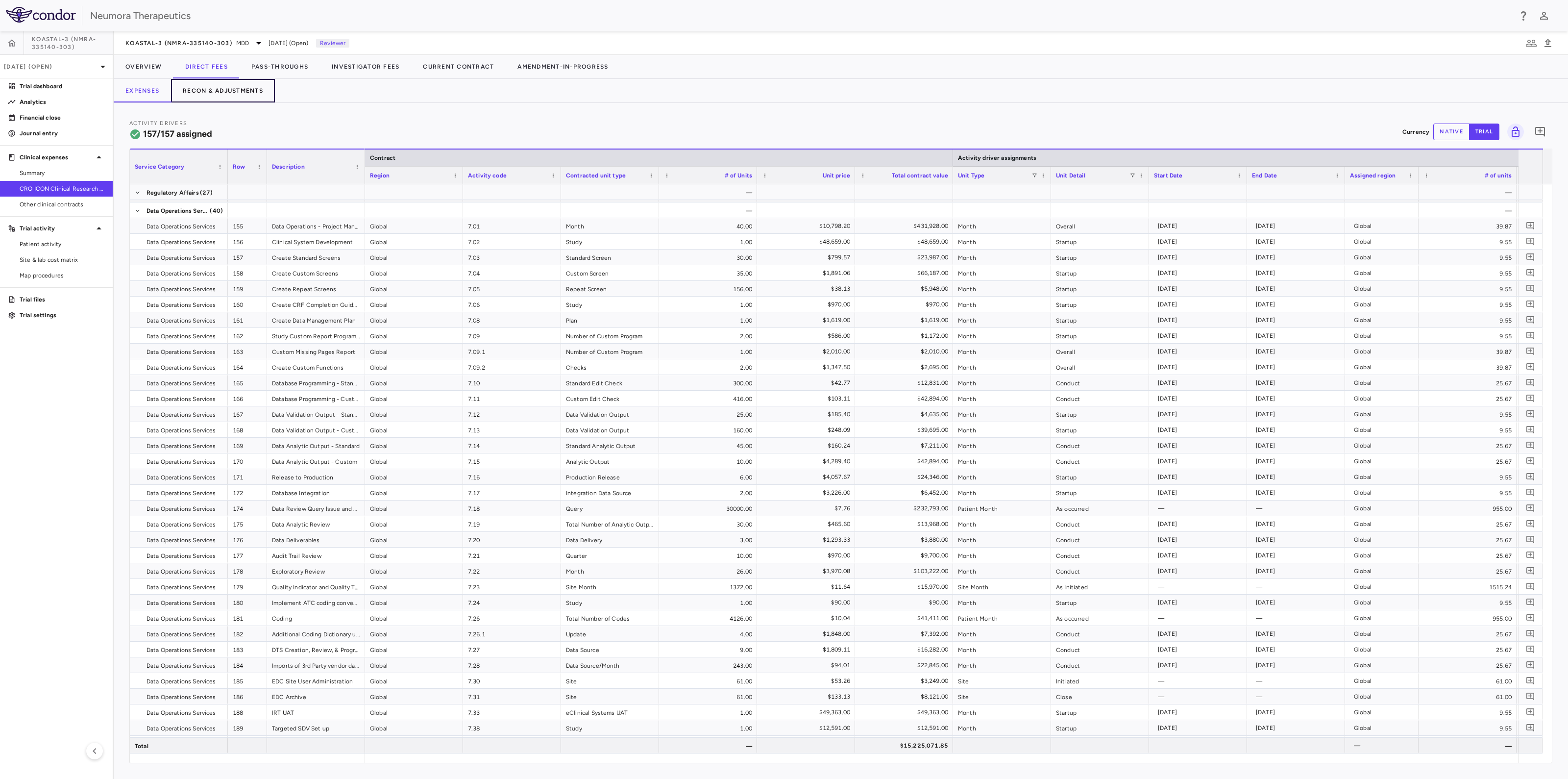
click at [219, 90] on button "Recon & Adjustments" at bounding box center [223, 91] width 104 height 23
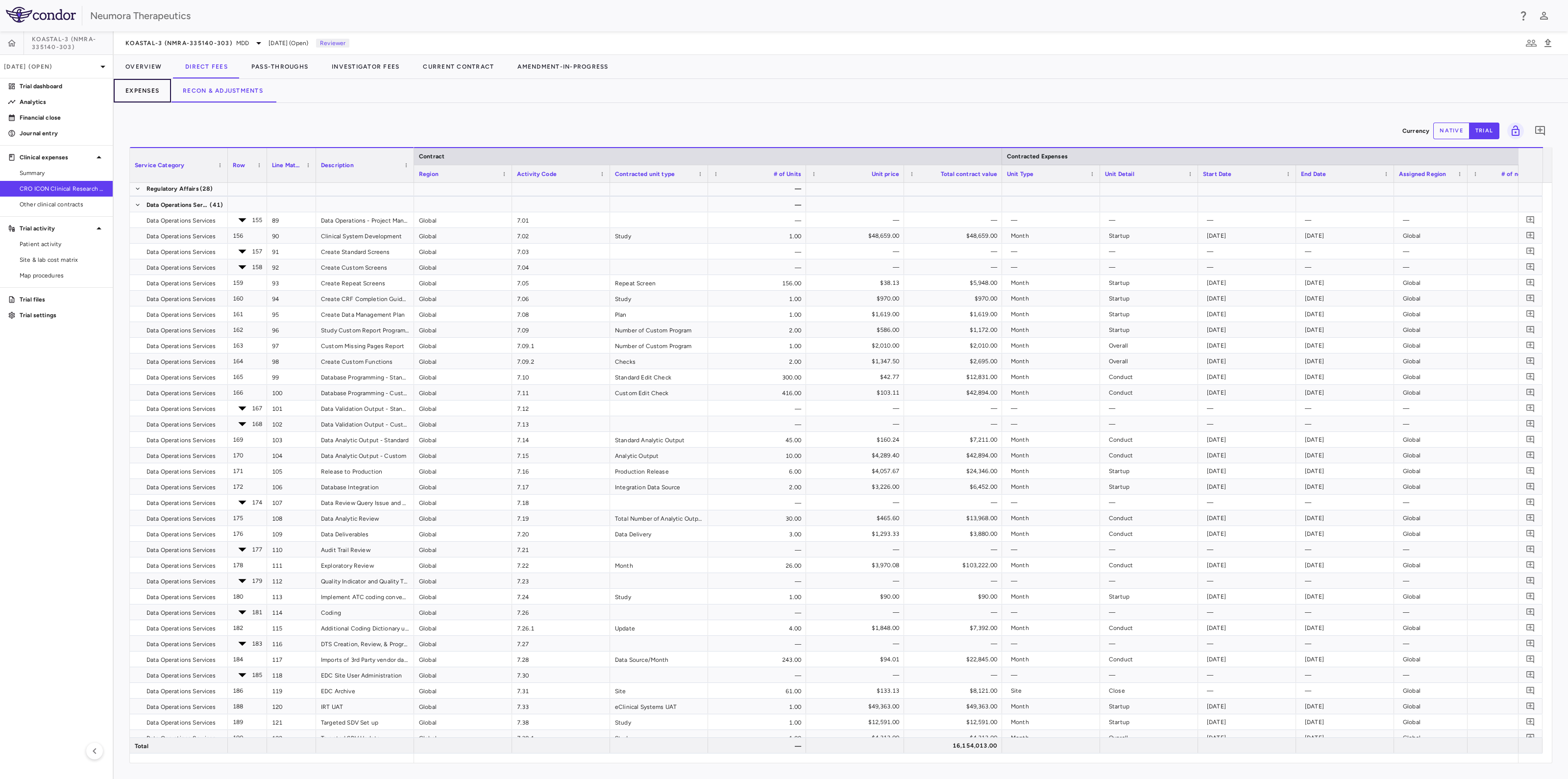
click at [144, 89] on button "Expenses" at bounding box center [143, 91] width 57 height 23
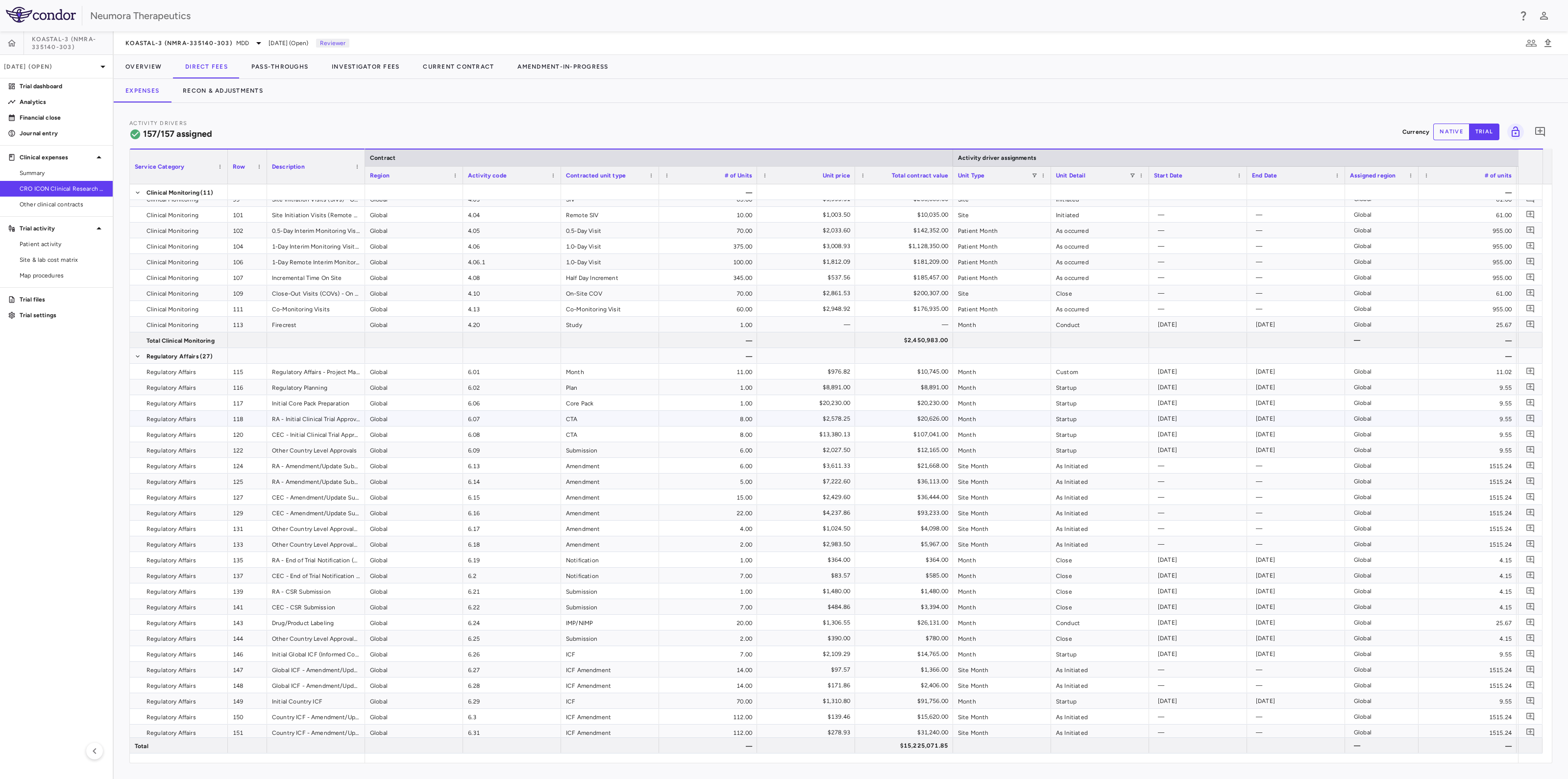
scroll to position [1225, 0]
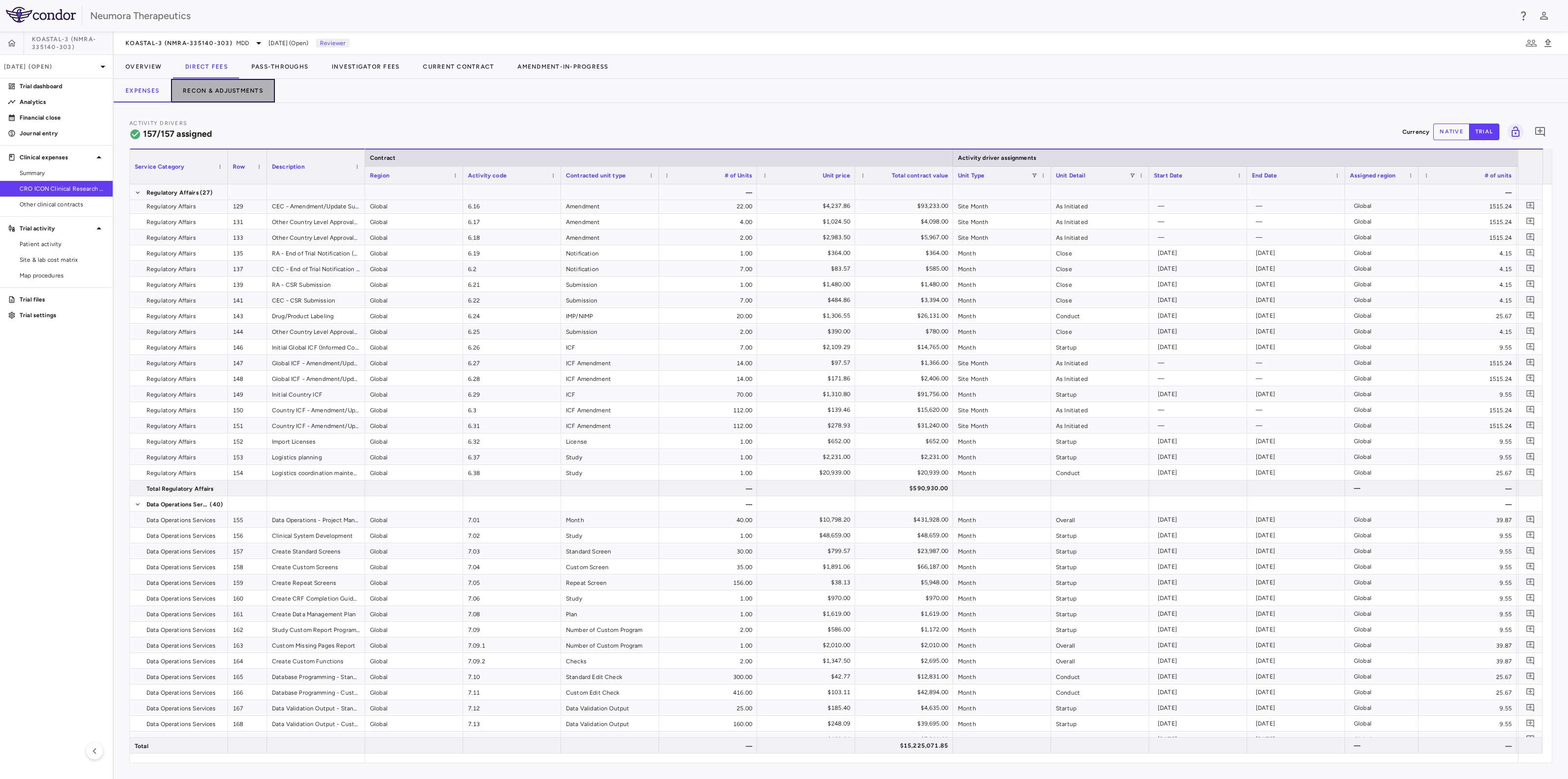
click at [205, 93] on button "Recon & Adjustments" at bounding box center [223, 91] width 104 height 23
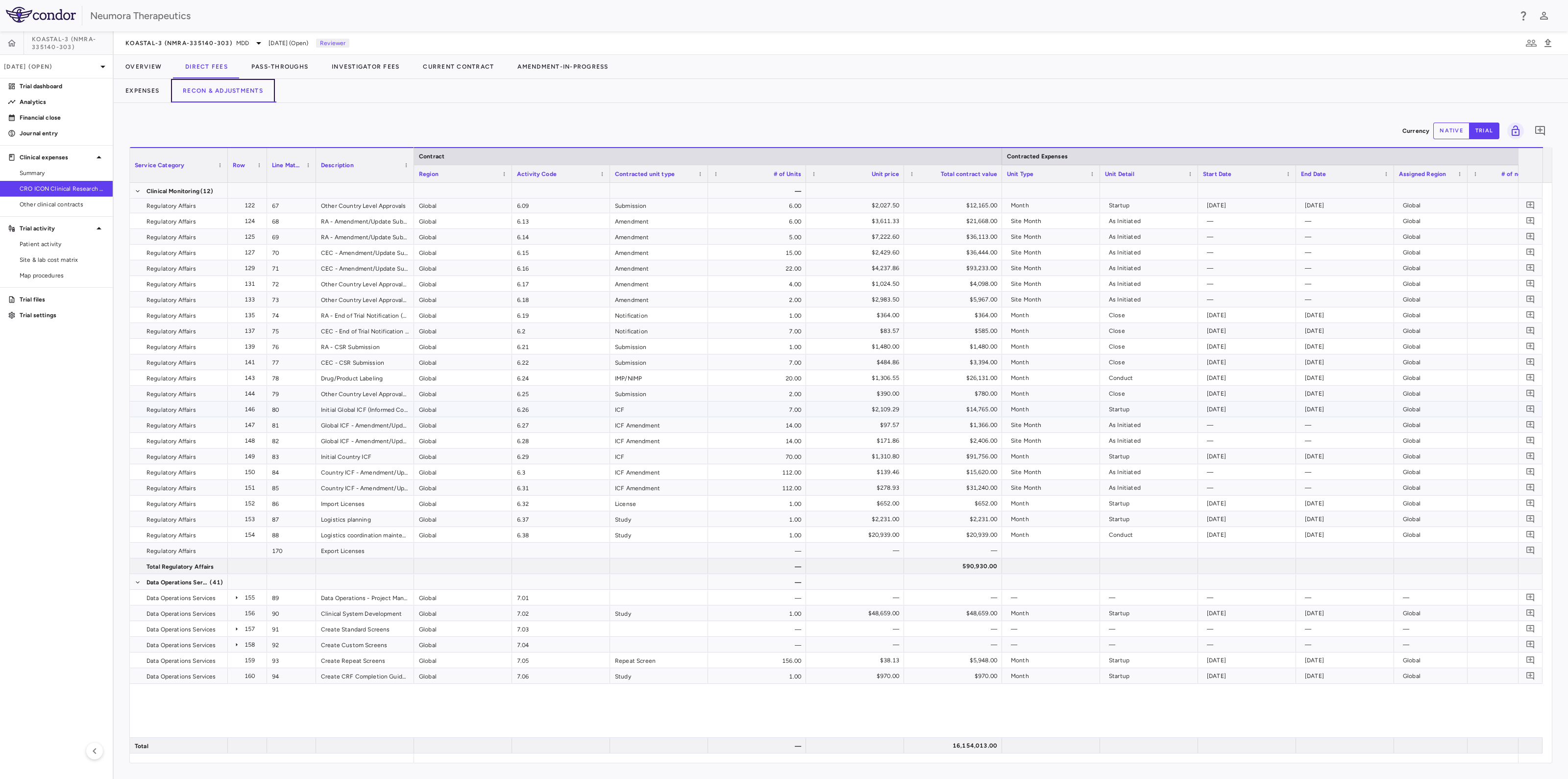
scroll to position [1409, 0]
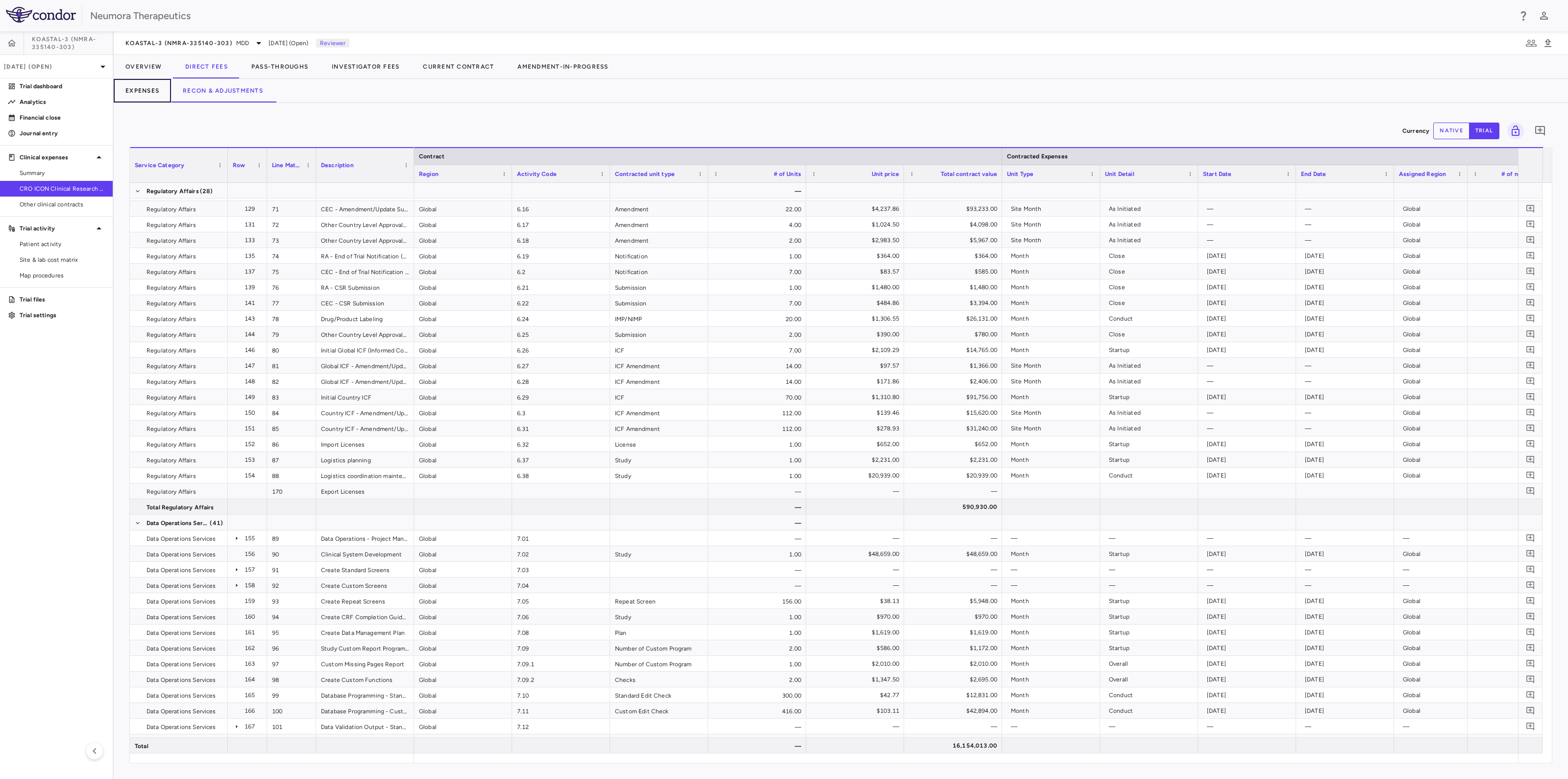
click at [143, 86] on button "Expenses" at bounding box center [143, 91] width 57 height 23
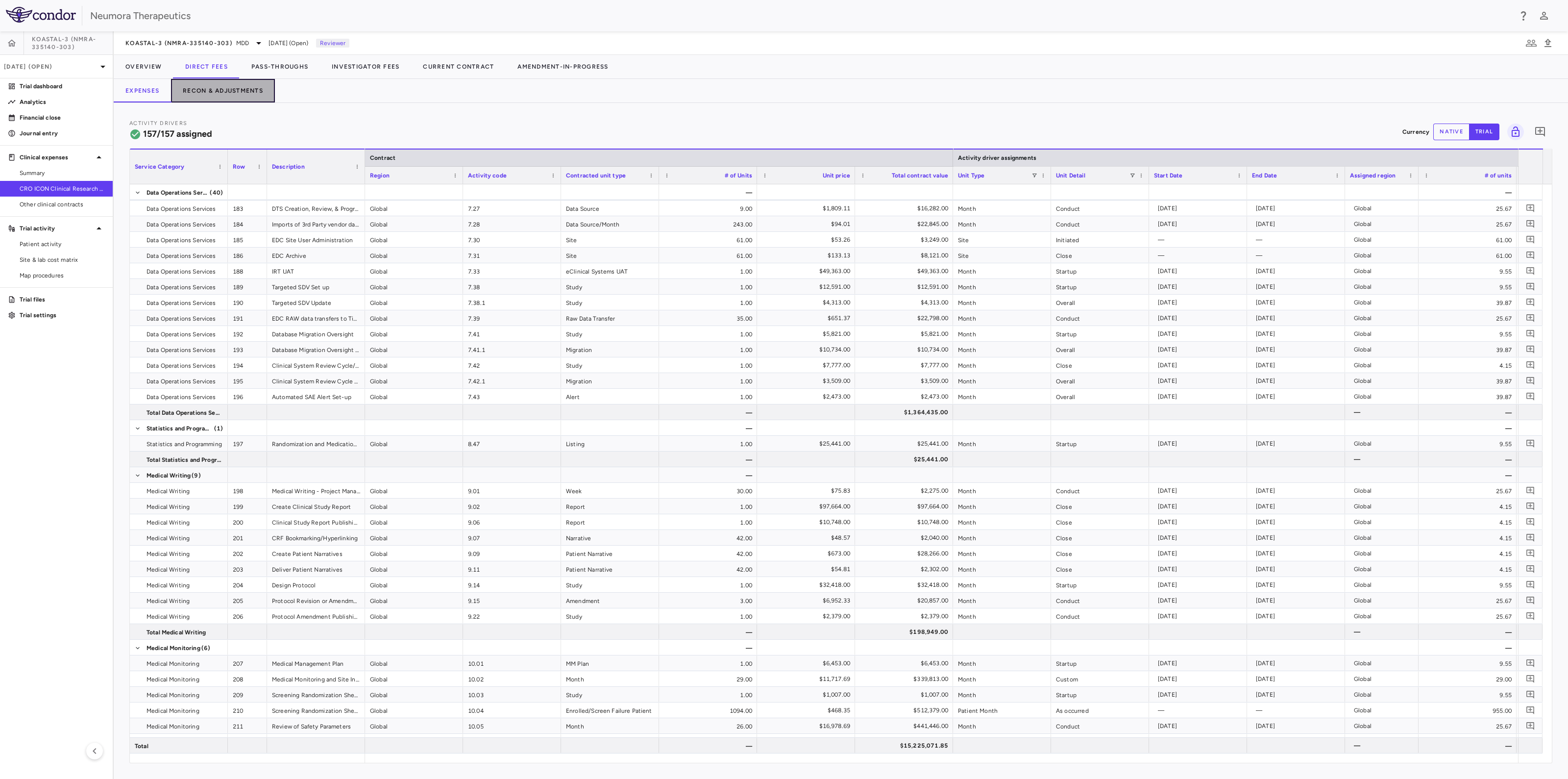
click at [228, 89] on button "Recon & Adjustments" at bounding box center [223, 91] width 104 height 23
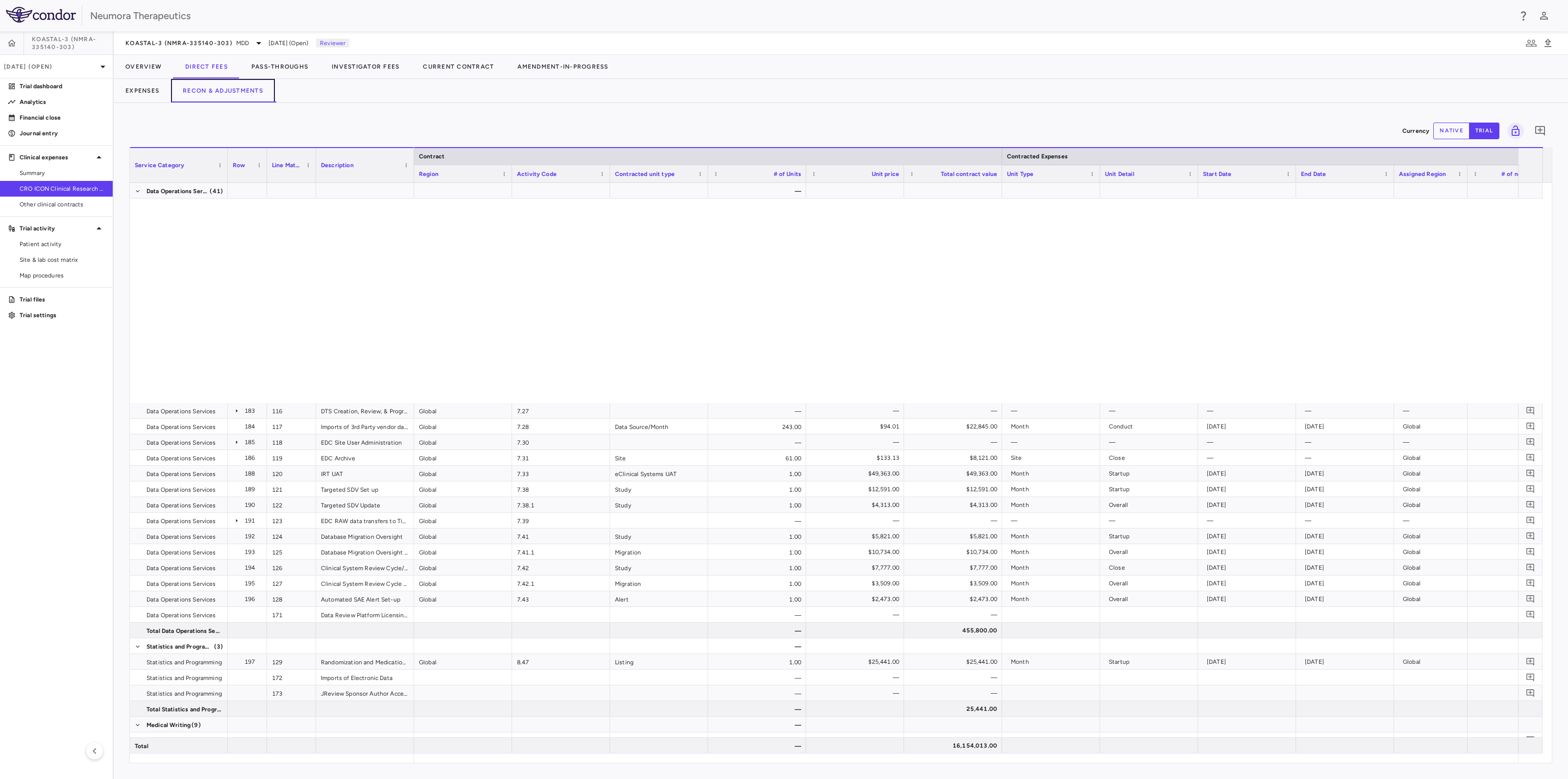
scroll to position [2389, 0]
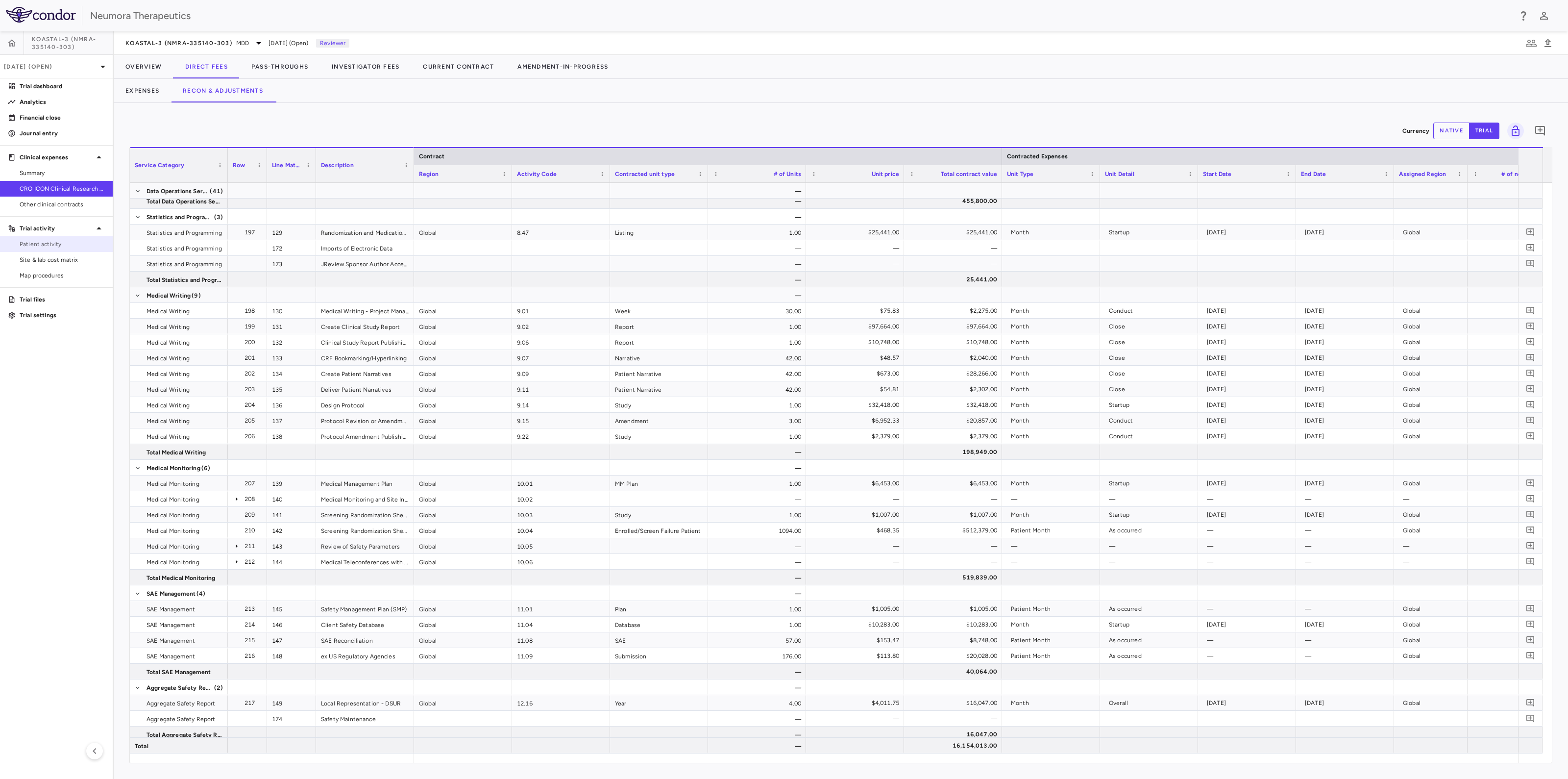
click at [27, 242] on span "Patient activity" at bounding box center [62, 244] width 86 height 9
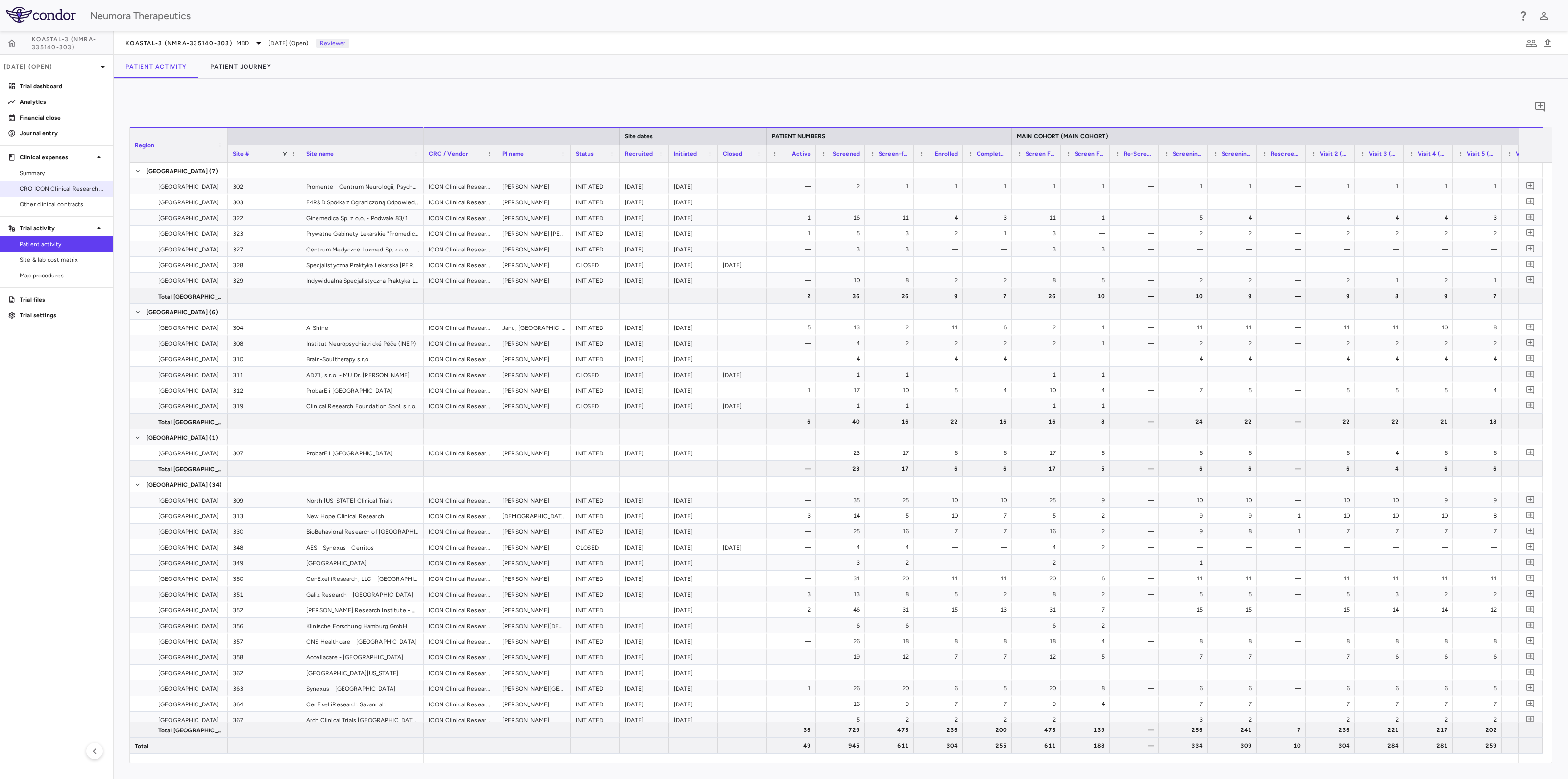
drag, startPoint x: 47, startPoint y: 188, endPoint x: 74, endPoint y: 190, distance: 27.1
click at [47, 188] on span "CRO ICON Clinical Research Limited" at bounding box center [62, 189] width 86 height 9
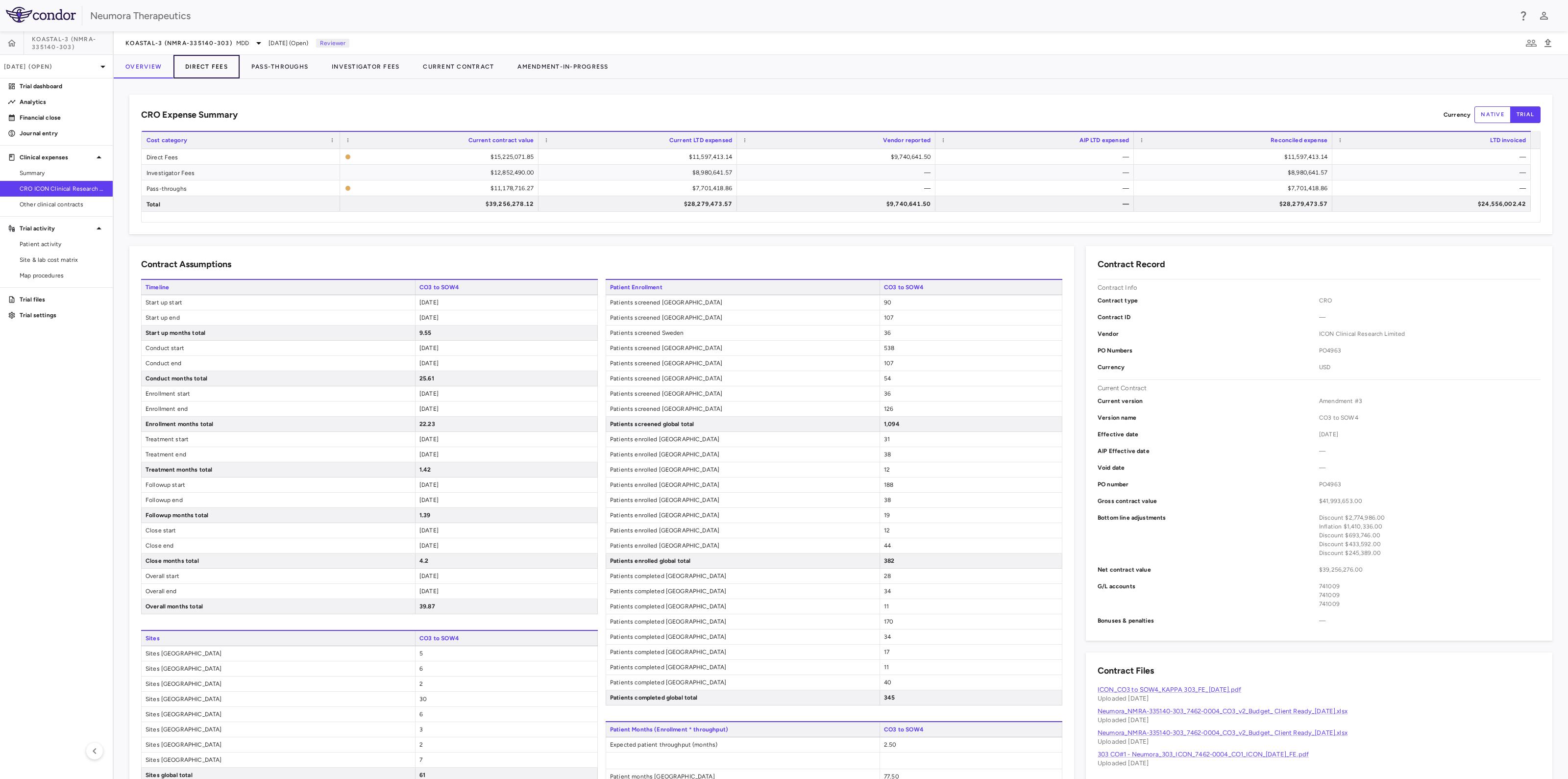
click at [205, 65] on button "Direct Fees" at bounding box center [206, 66] width 66 height 23
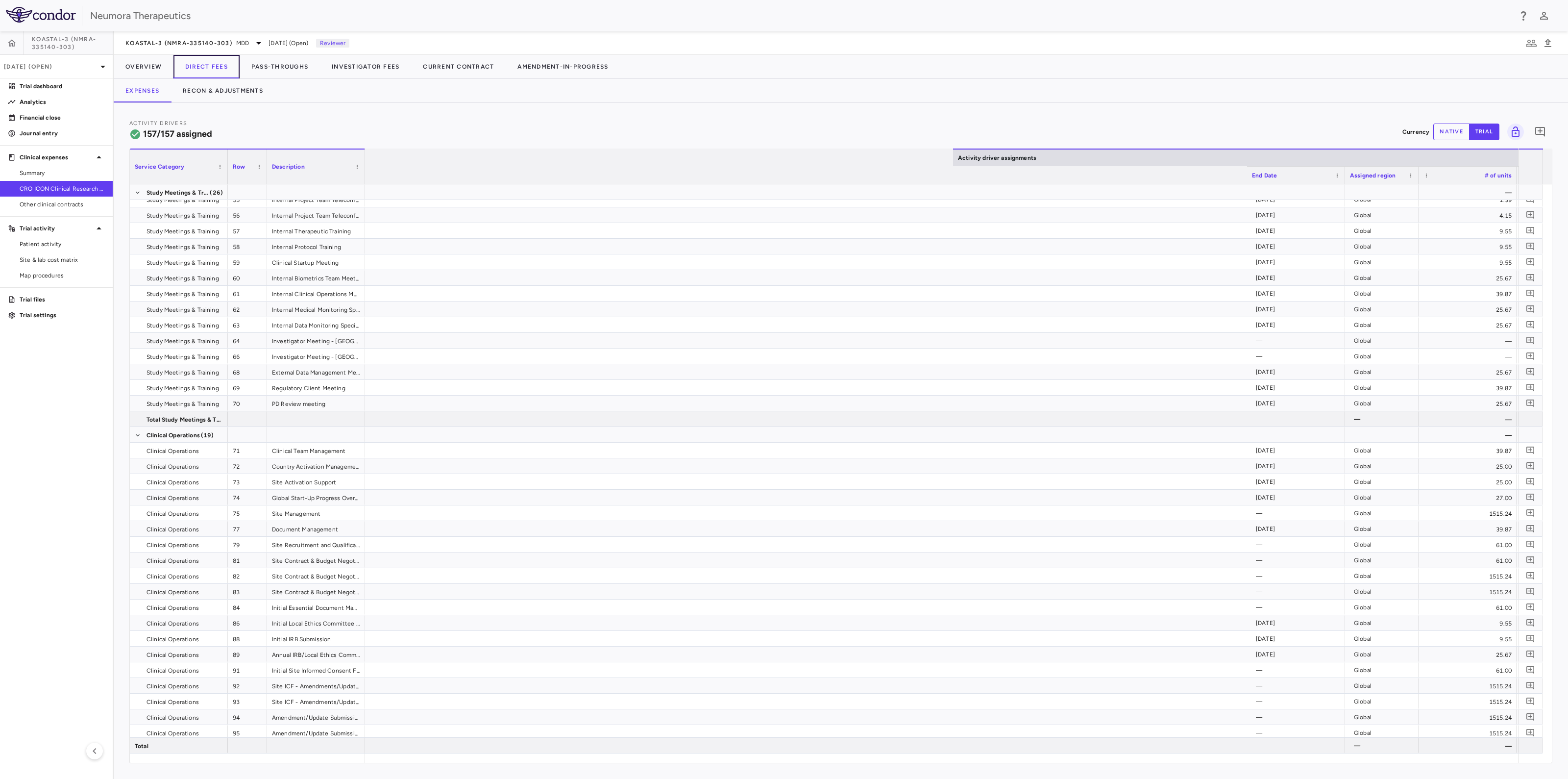
scroll to position [0, 1009]
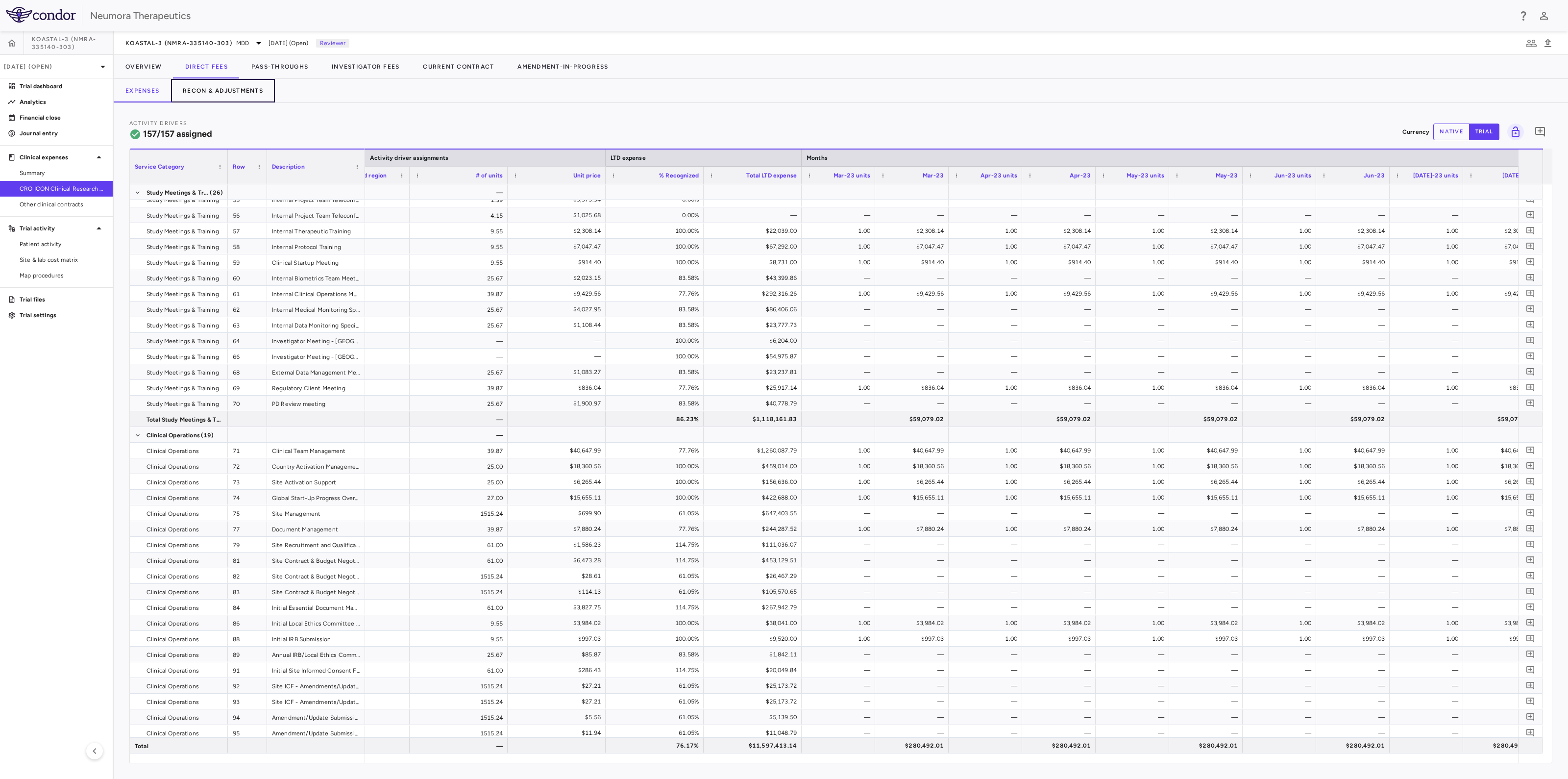
click at [242, 86] on button "Recon & Adjustments" at bounding box center [223, 91] width 104 height 23
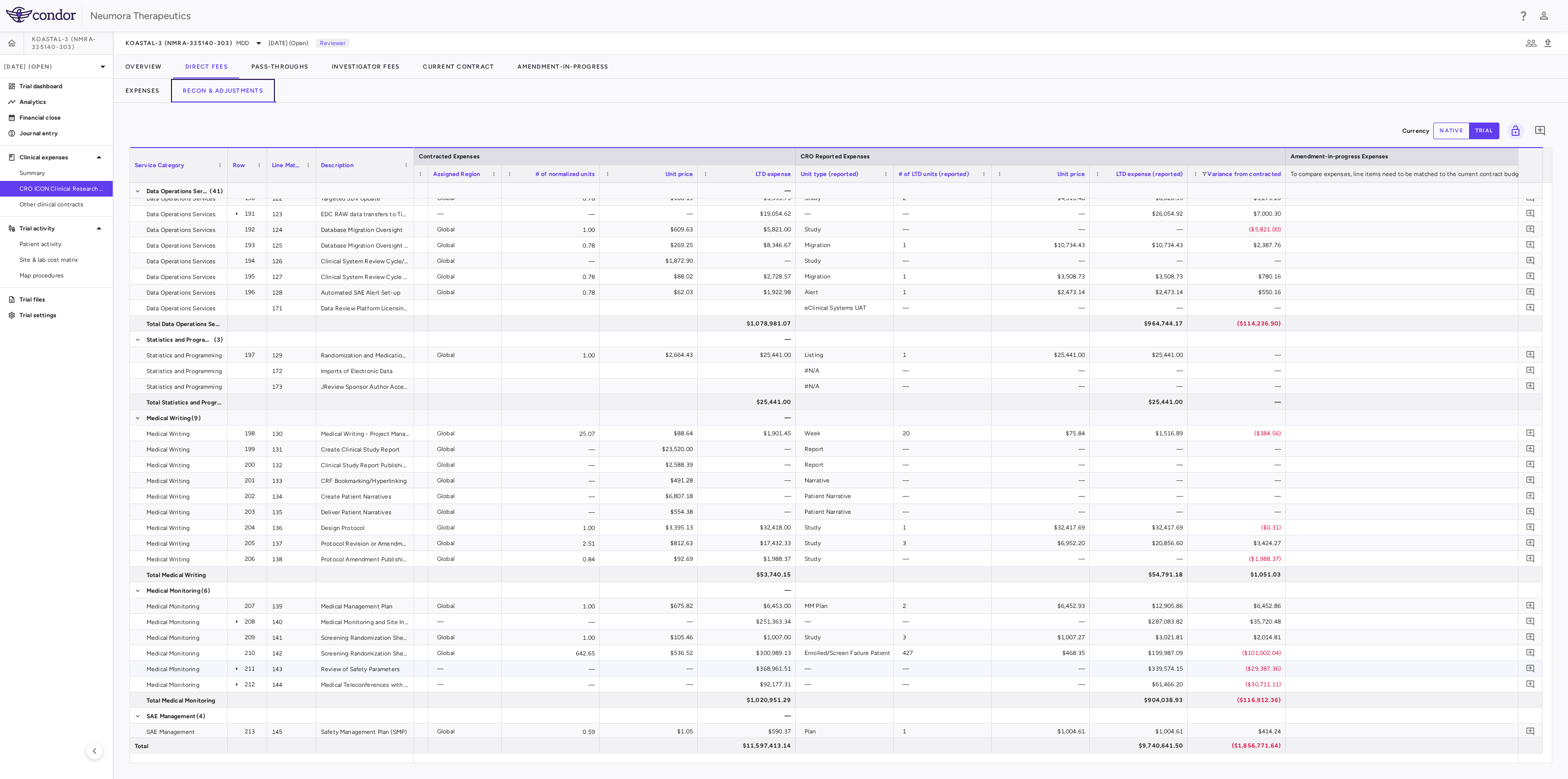
scroll to position [2696, 0]
